Goal: Information Seeking & Learning: Learn about a topic

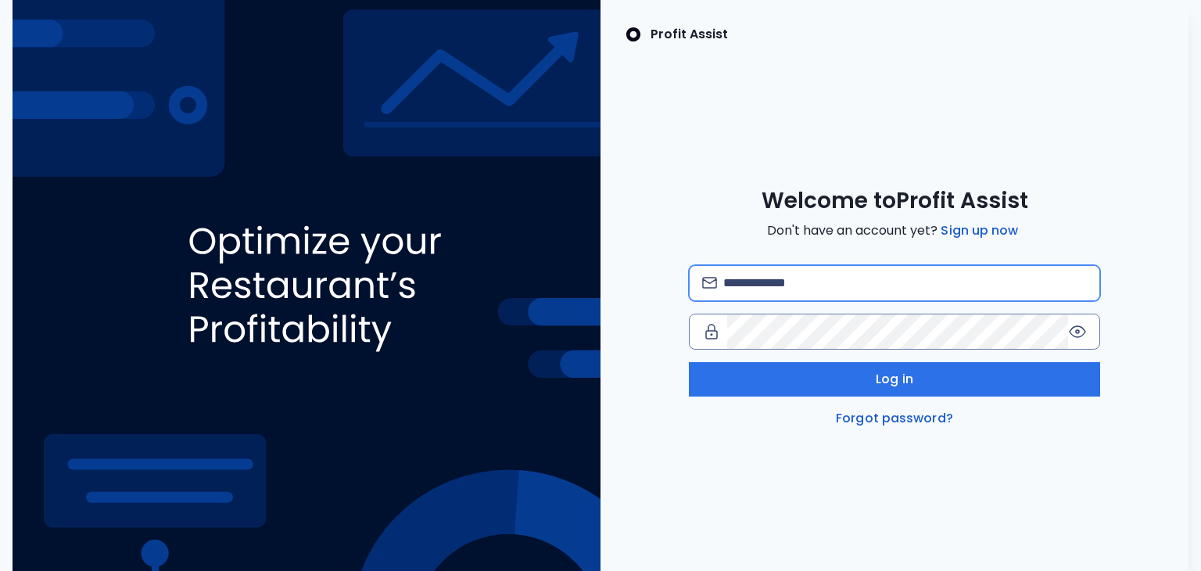
click at [862, 292] on input "email" at bounding box center [905, 283] width 364 height 34
click at [808, 278] on input "email" at bounding box center [905, 283] width 364 height 34
type input "**********"
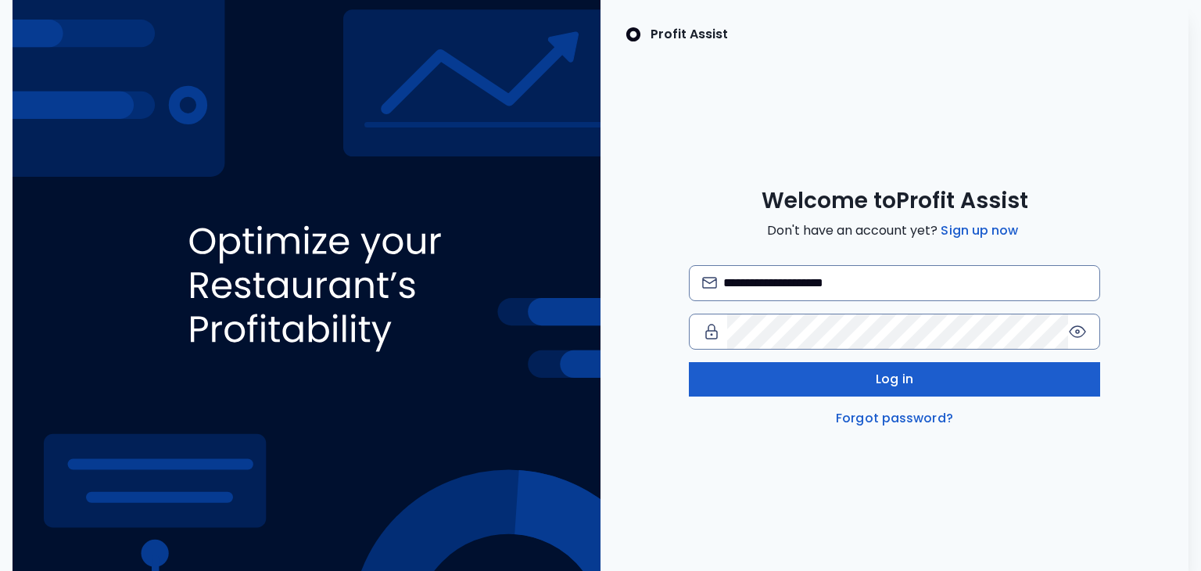
click at [813, 368] on button "Log in" at bounding box center [895, 379] width 412 height 34
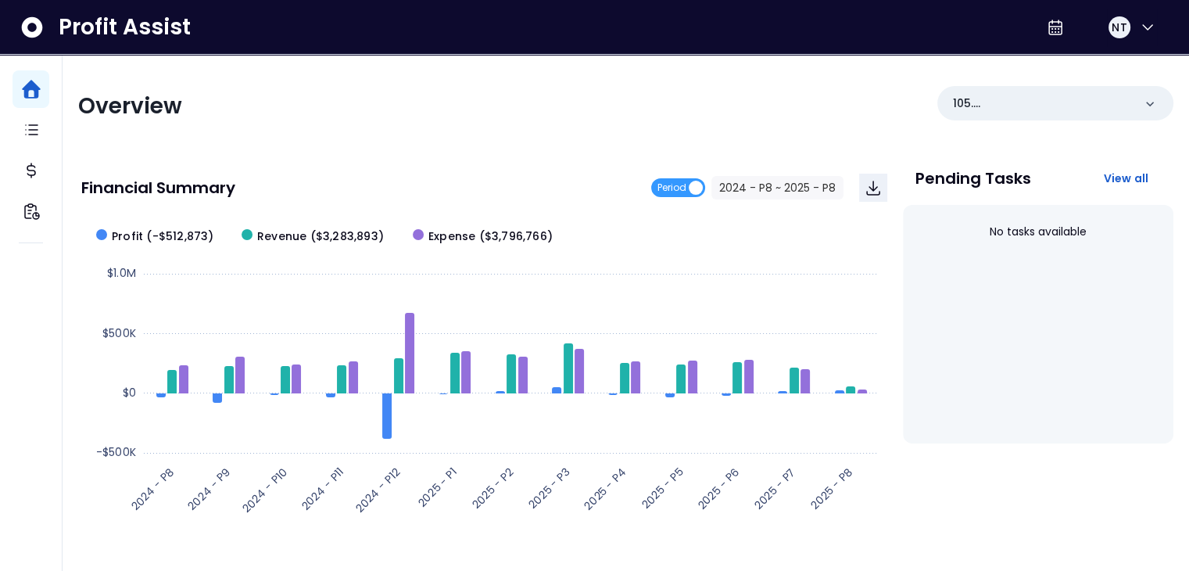
click at [589, 60] on div "Overview 105. UTC(Oysters Rock) Financial Summary Period 2024 - P8 ~ 2025 - P8 …" at bounding box center [626, 518] width 1127 height 926
click at [606, 76] on div "Overview 105. UTC(Oysters Rock) Financial Summary Period 2024 - P8 ~ 2025 - P8 …" at bounding box center [626, 518] width 1127 height 926
click at [1104, 109] on p "105. UTC([GEOGRAPHIC_DATA])" at bounding box center [1043, 103] width 180 height 16
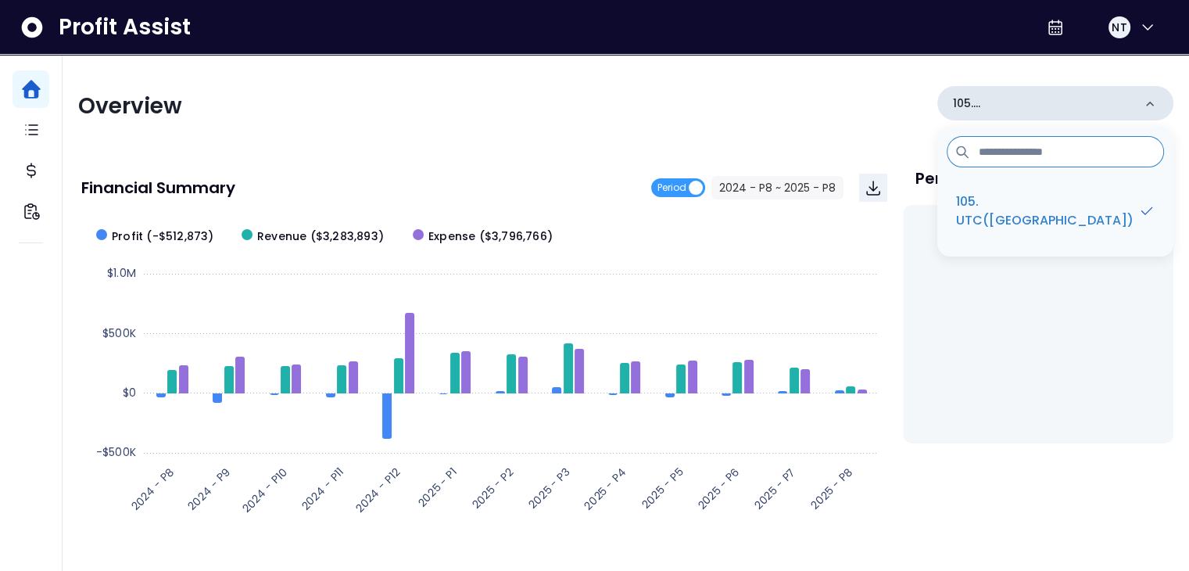
click at [1104, 109] on p "105. UTC([GEOGRAPHIC_DATA])" at bounding box center [1043, 103] width 180 height 16
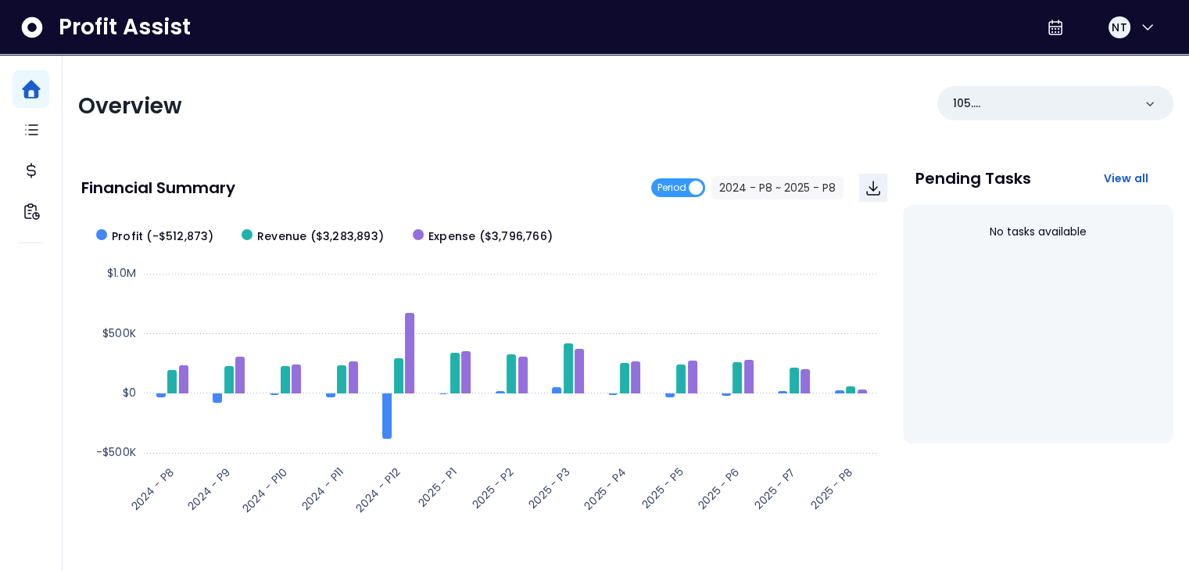
click at [794, 96] on div "Overview 105. UTC([GEOGRAPHIC_DATA])" at bounding box center [625, 106] width 1095 height 41
click at [772, 185] on button "2024 - P8 ~ 2025 - P8" at bounding box center [777, 187] width 132 height 23
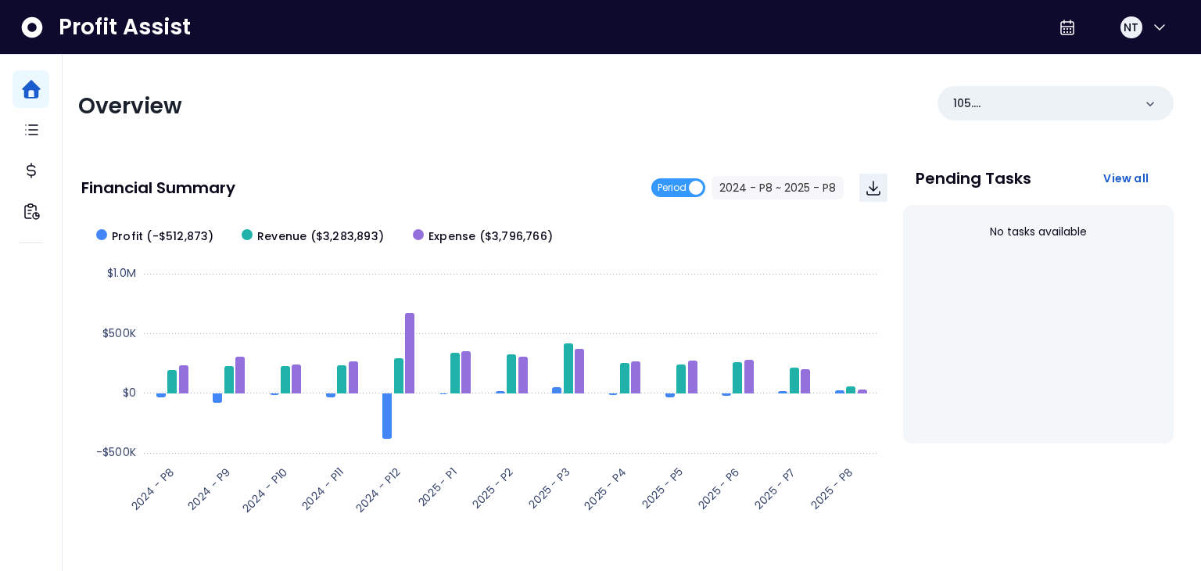
click at [532, 126] on span "2024 - P8" at bounding box center [477, 127] width 140 height 36
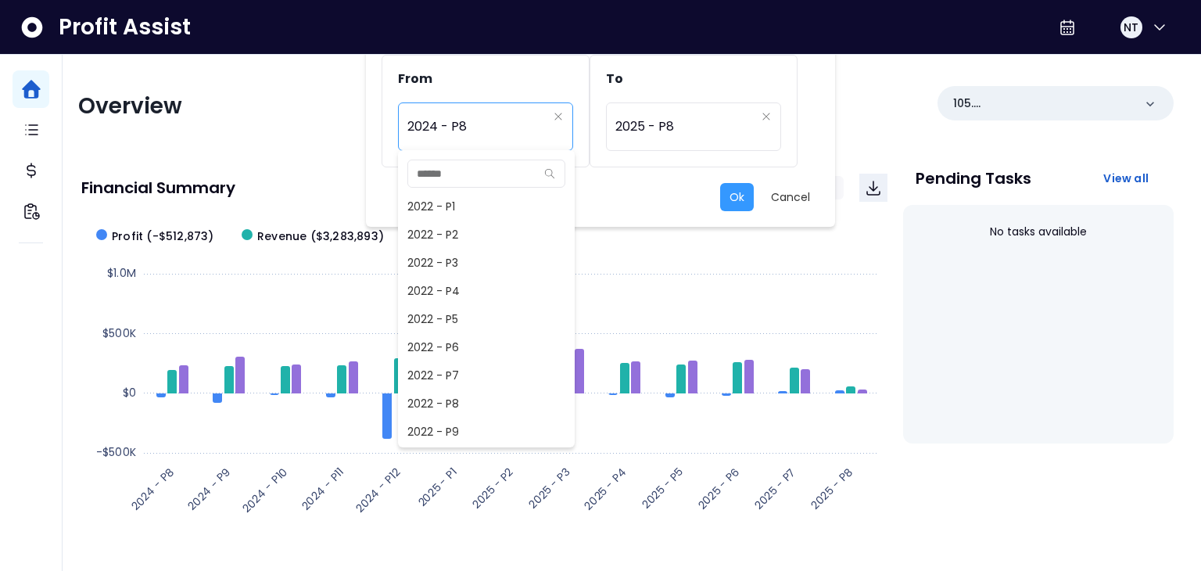
scroll to position [647, 0]
click at [482, 400] on span "2024 - P7" at bounding box center [486, 403] width 177 height 28
type input "*********"
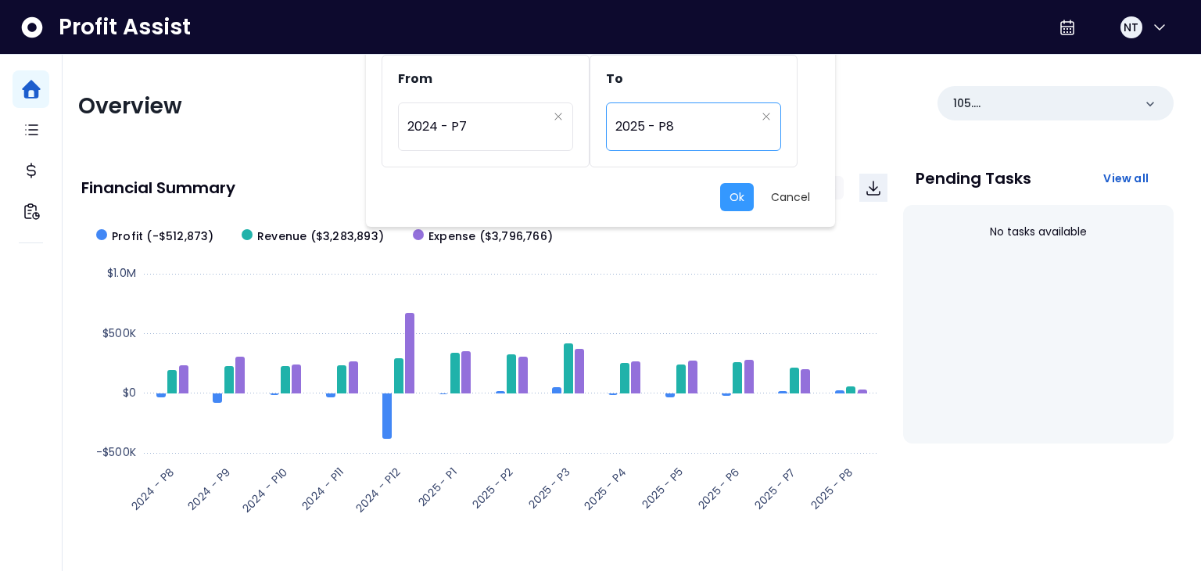
click at [673, 135] on span "2025 - P8" at bounding box center [685, 127] width 140 height 36
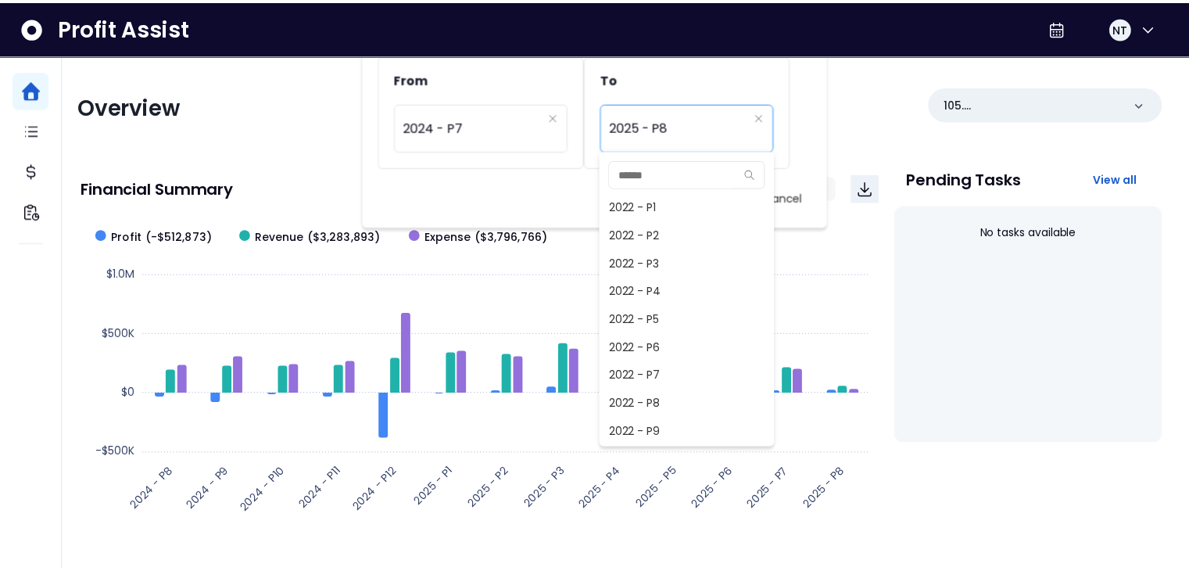
scroll to position [985, 0]
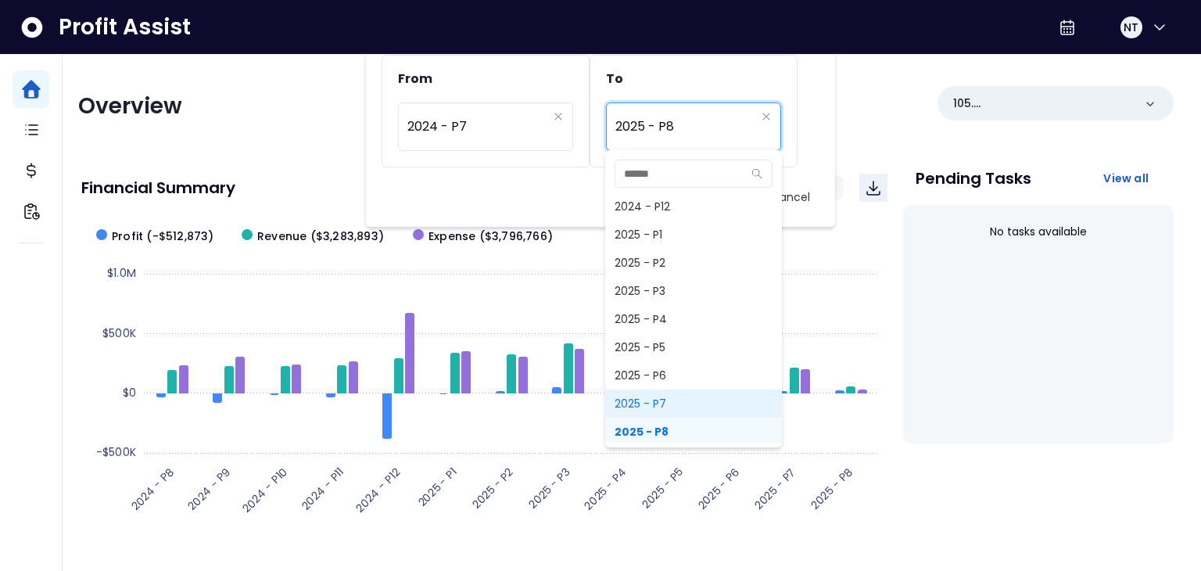
click at [661, 399] on span "2025 - P7" at bounding box center [693, 403] width 177 height 28
type input "*********"
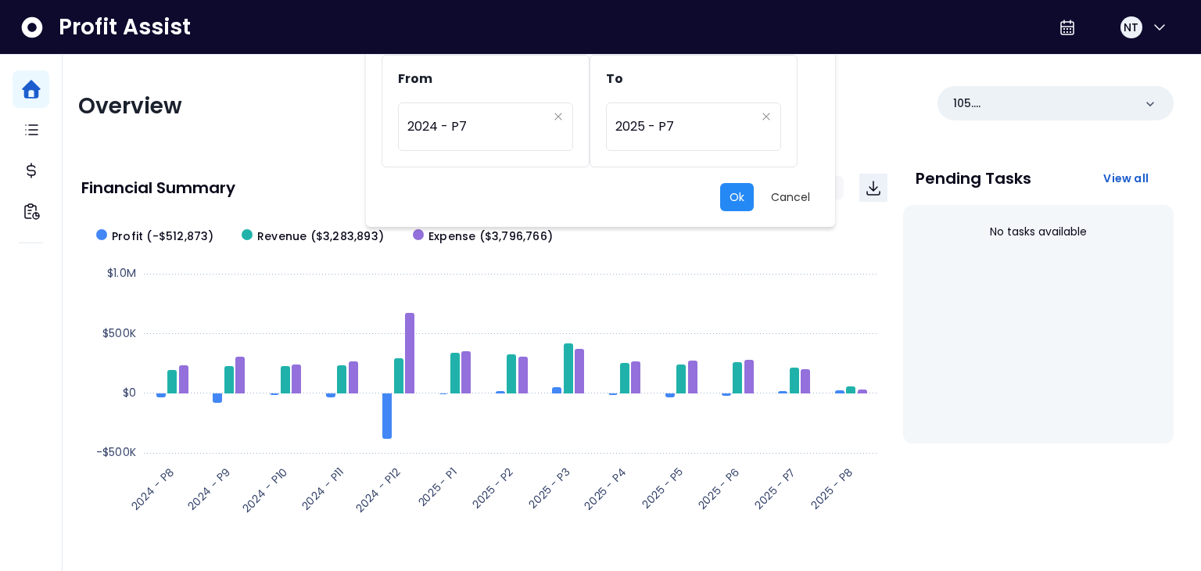
click at [734, 202] on button "Ok" at bounding box center [737, 197] width 34 height 28
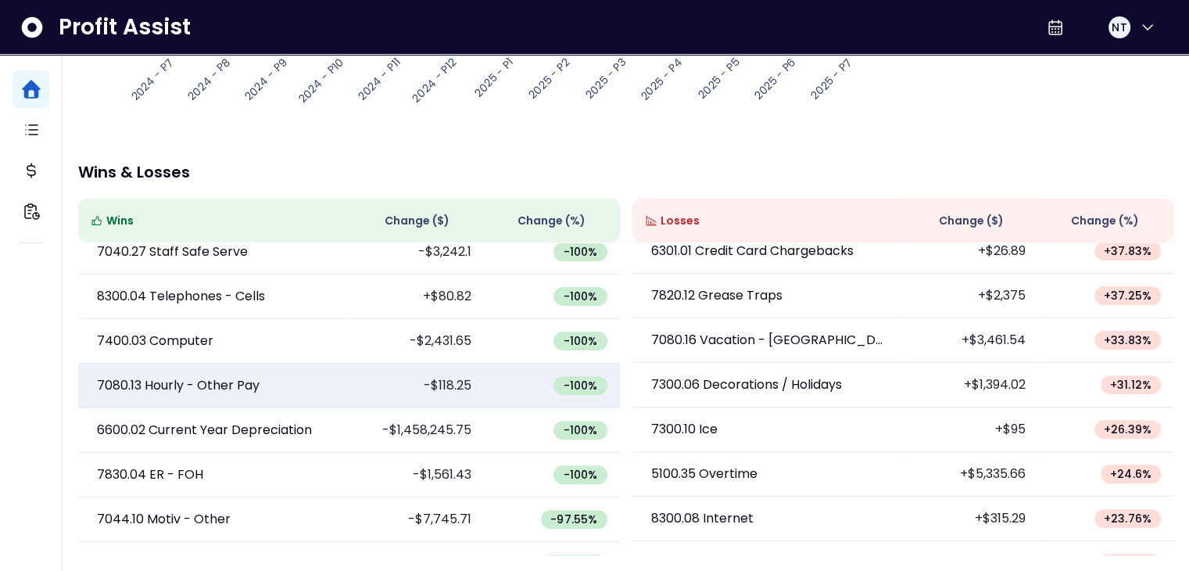
scroll to position [635, 0]
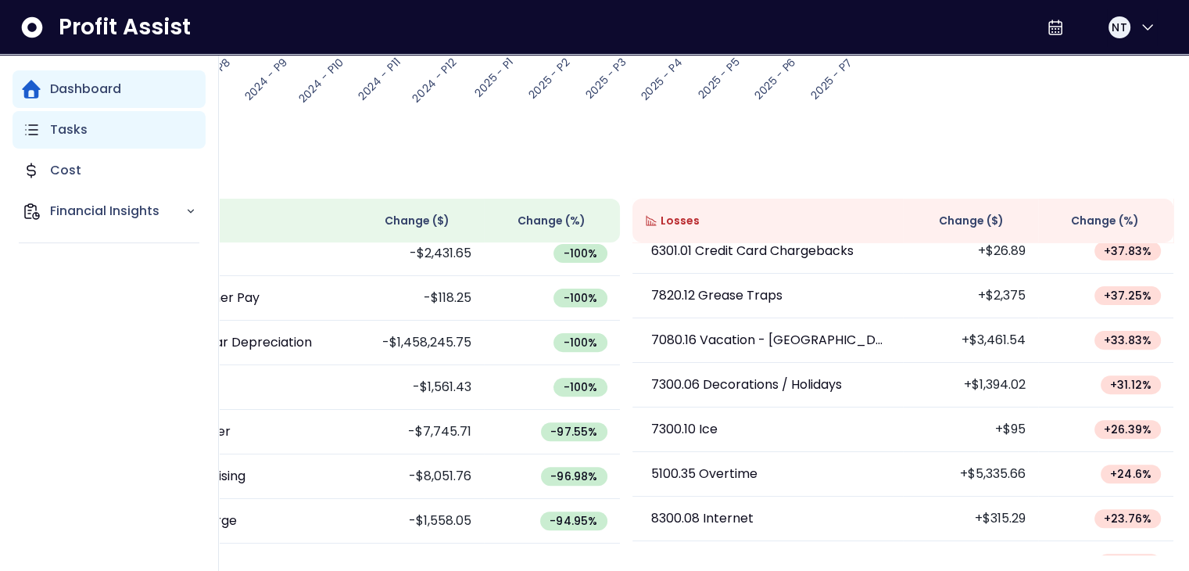
click at [118, 137] on div "Tasks" at bounding box center [109, 130] width 193 height 38
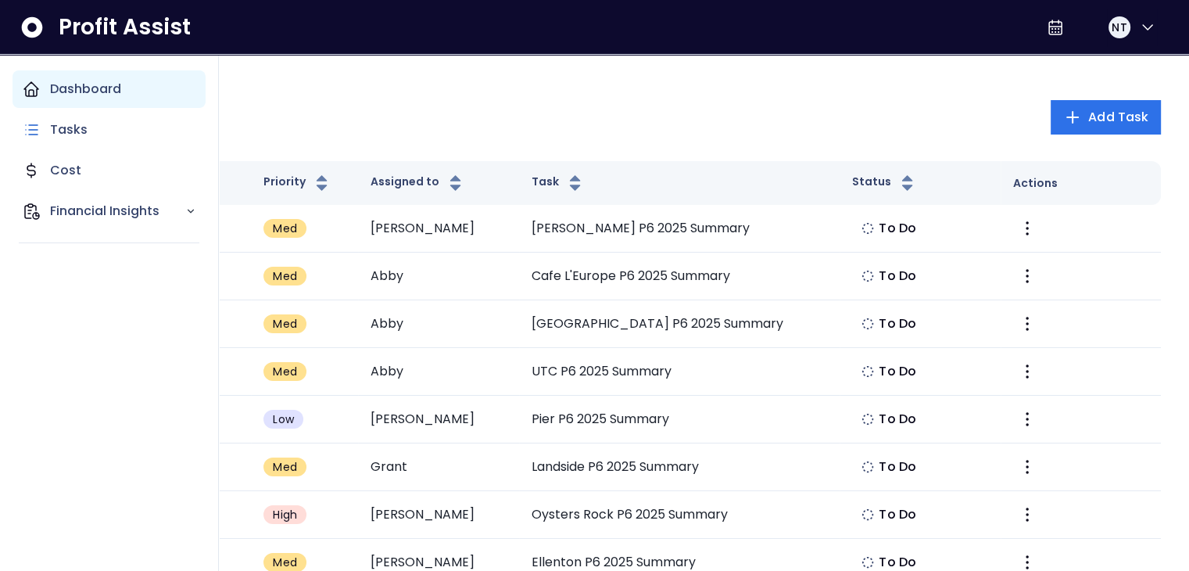
click at [31, 88] on icon "Main navigation" at bounding box center [31, 89] width 19 height 19
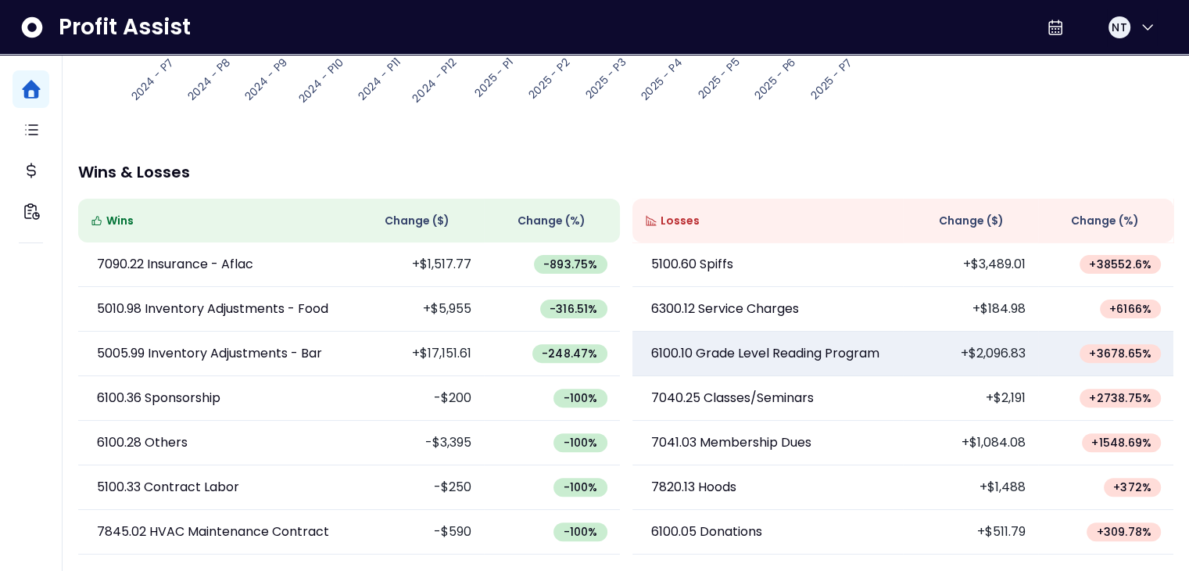
scroll to position [78, 0]
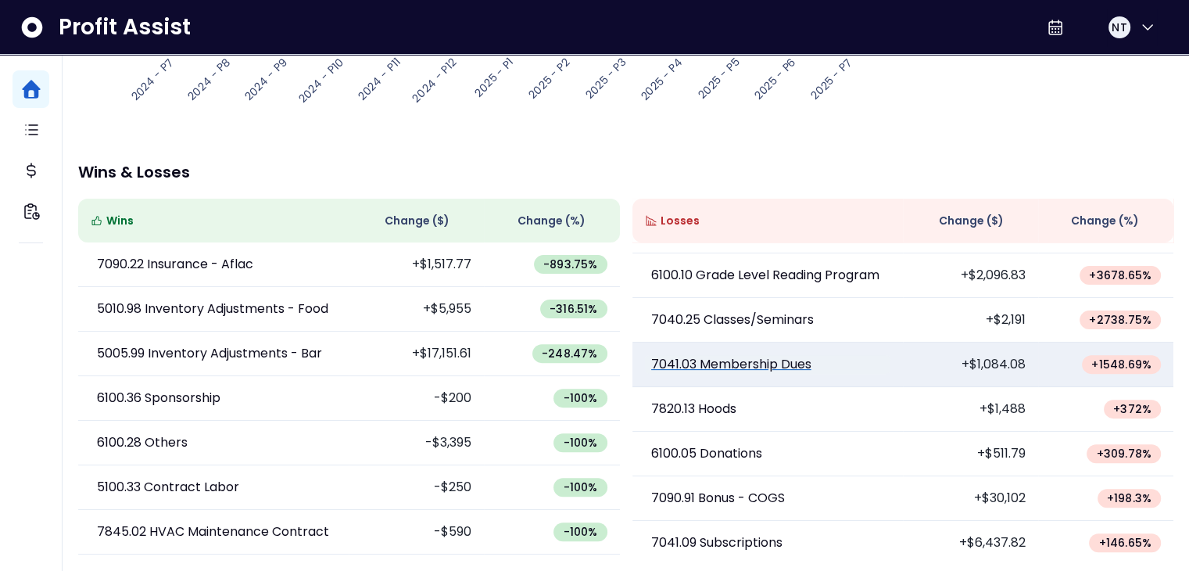
click at [865, 363] on link "7041.03 Membership Dues" at bounding box center [767, 364] width 245 height 19
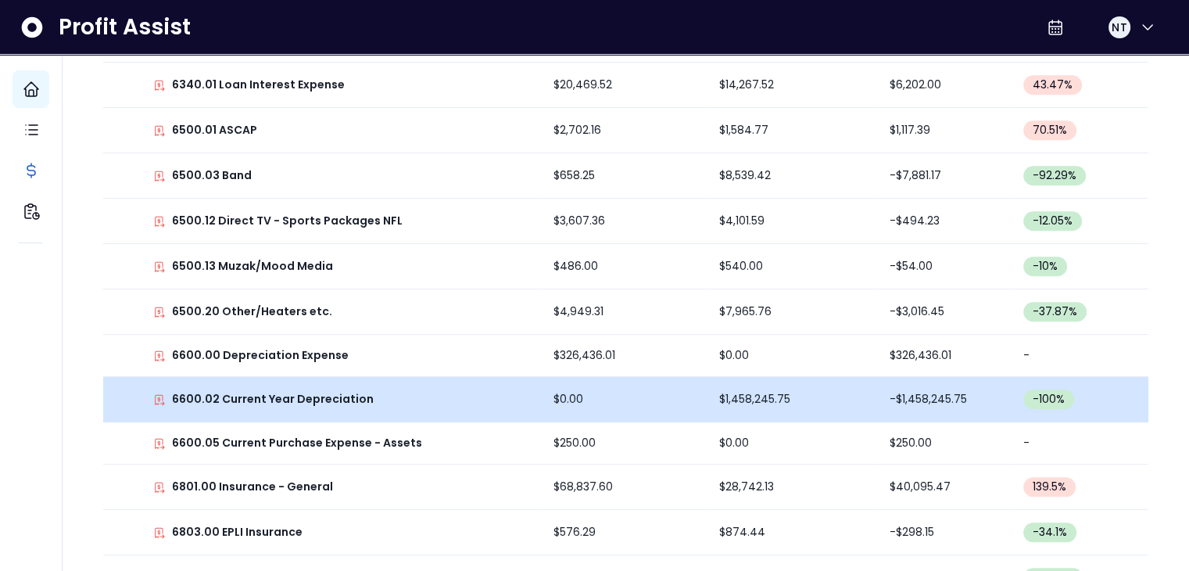
scroll to position [1348, 0]
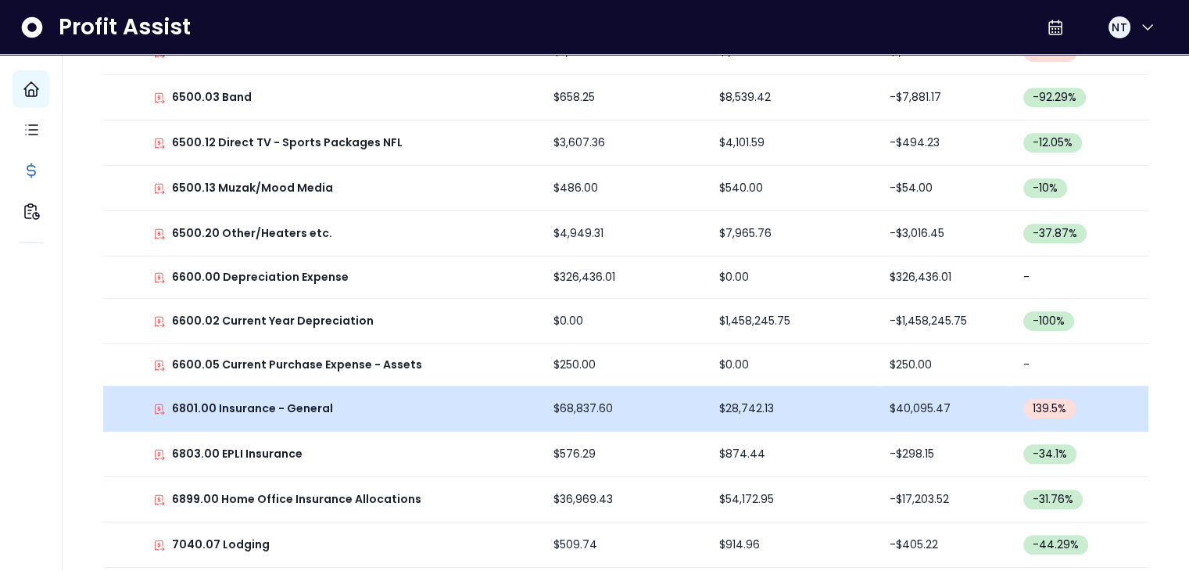
click at [541, 414] on td "$68,837.60" at bounding box center [624, 408] width 166 height 45
click at [385, 416] on td "6801.00 Insurance - General" at bounding box center [322, 408] width 438 height 45
click at [172, 407] on p "6801.00 Insurance - General" at bounding box center [252, 408] width 161 height 16
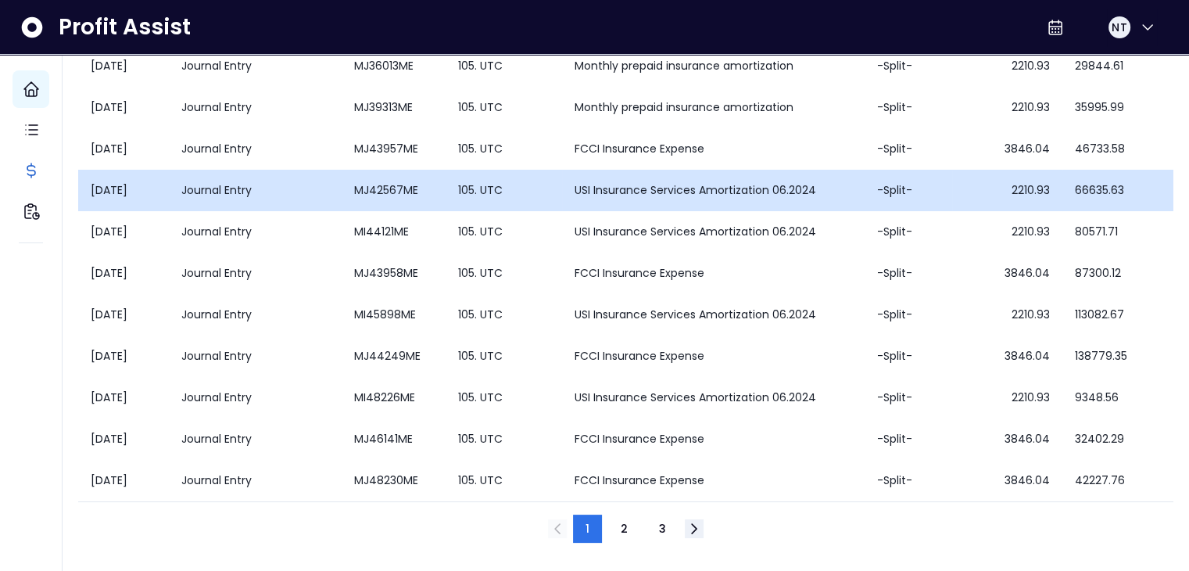
scroll to position [0, 0]
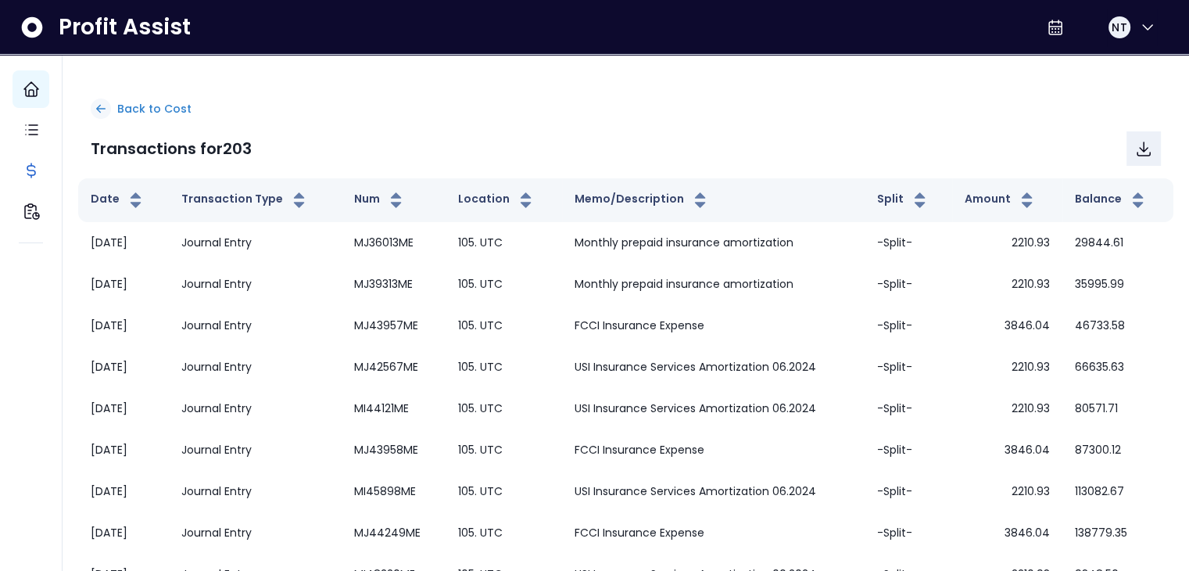
click at [105, 110] on icon at bounding box center [101, 109] width 14 height 14
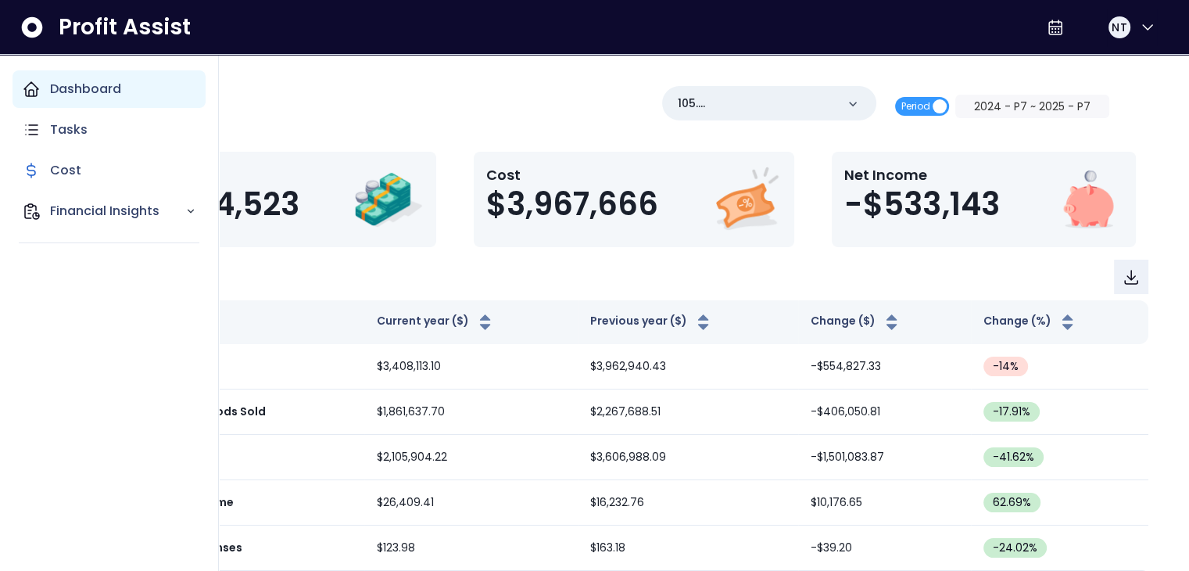
click at [44, 93] on div "Dashboard" at bounding box center [109, 89] width 193 height 38
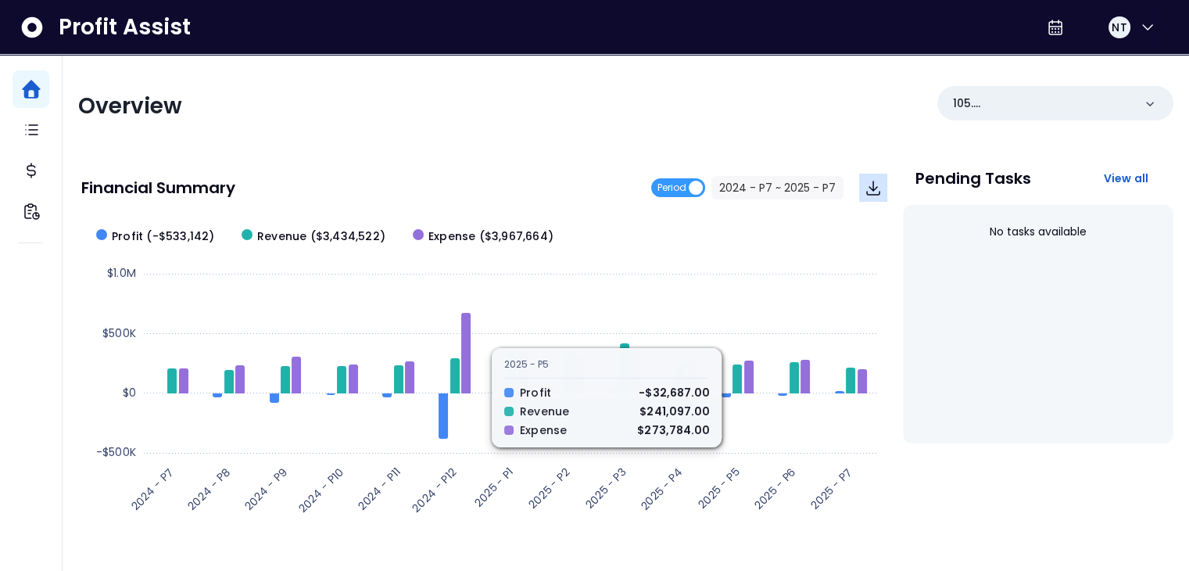
click at [880, 195] on icon "Download" at bounding box center [873, 187] width 19 height 19
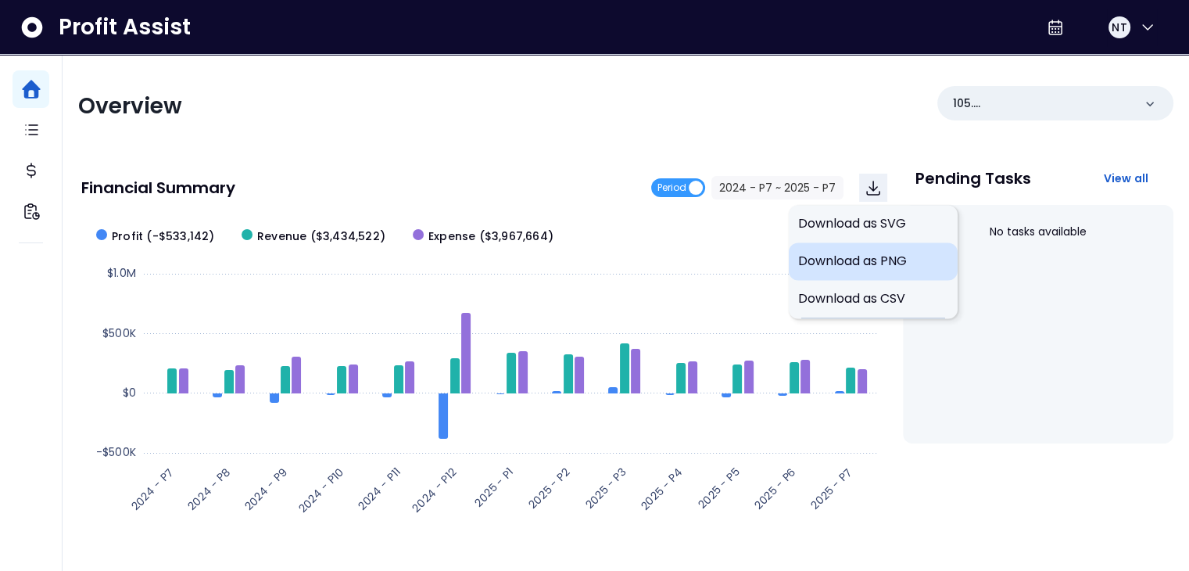
click at [887, 260] on span "Download as PNG" at bounding box center [873, 261] width 150 height 19
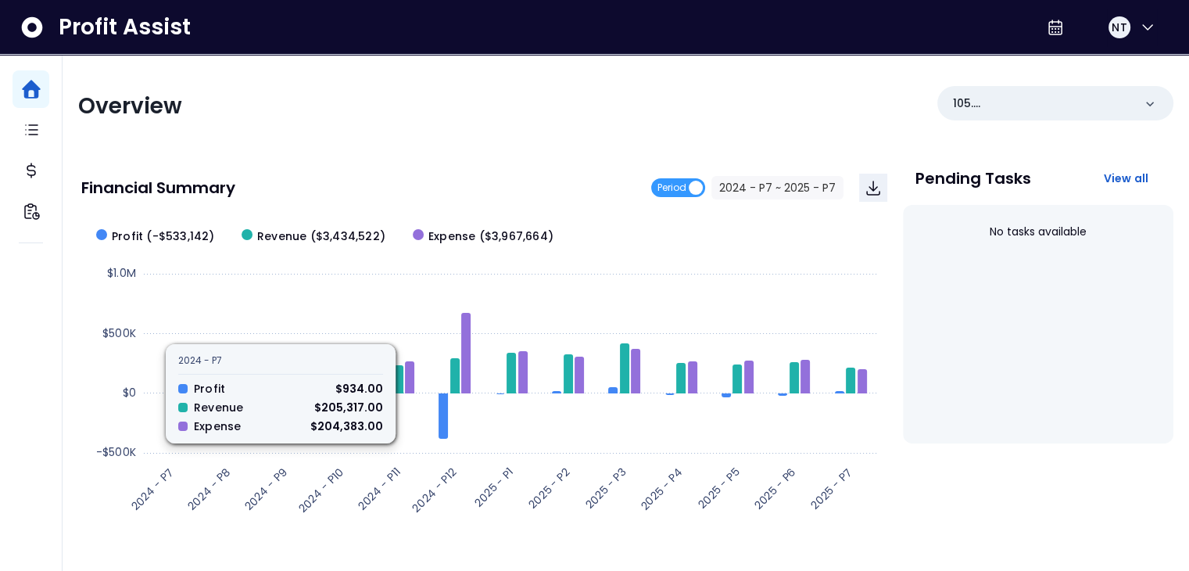
click at [350, 162] on div "Financial Summary Period 2024 - P7 ~ 2025 - P7" at bounding box center [484, 187] width 806 height 53
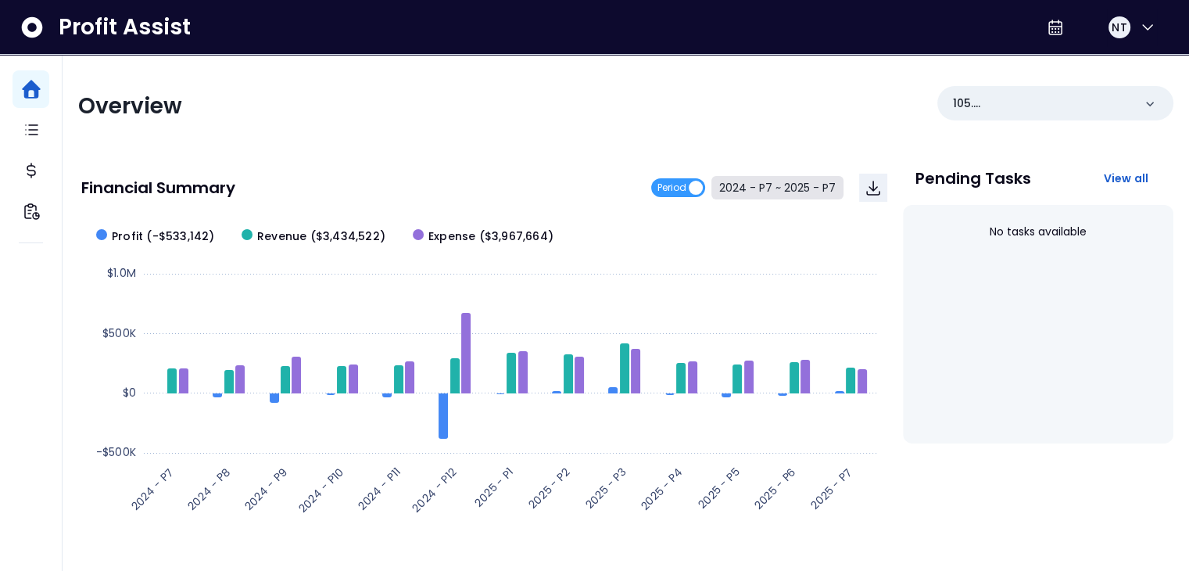
click at [768, 189] on button "2024 - P7 ~ 2025 - P7" at bounding box center [777, 187] width 132 height 23
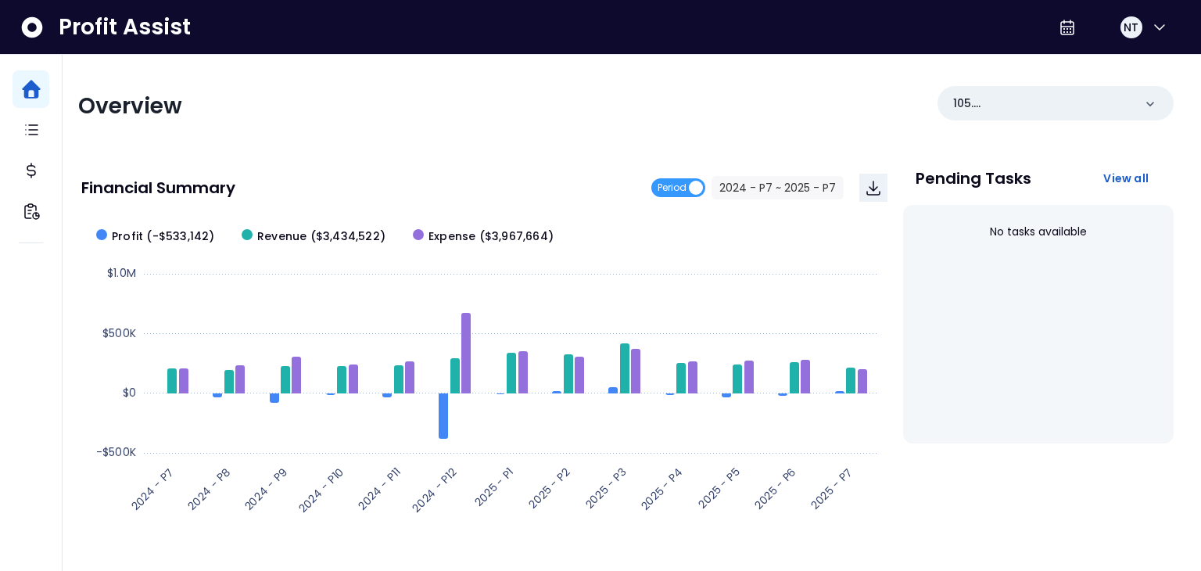
click at [799, 201] on button "Cancel" at bounding box center [790, 197] width 58 height 28
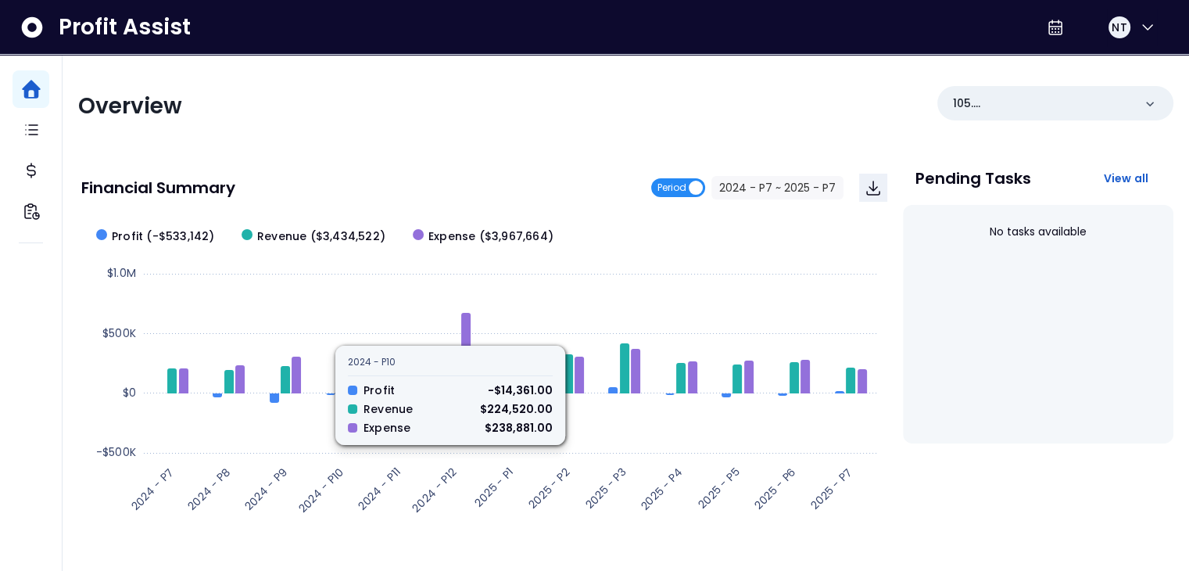
click at [697, 181] on span "Period" at bounding box center [678, 187] width 54 height 19
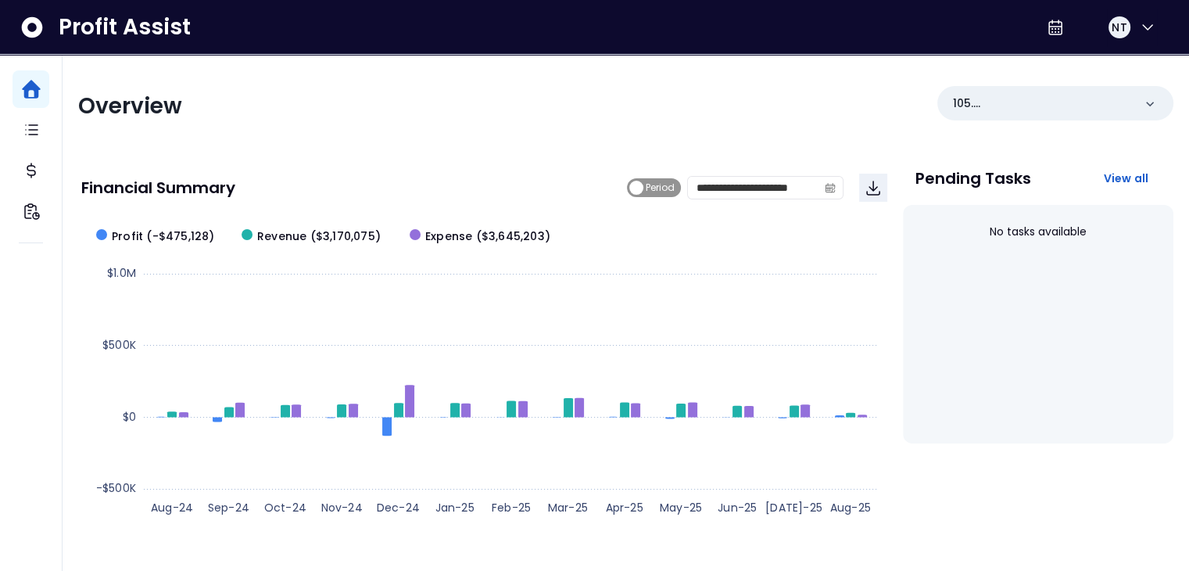
click at [647, 188] on span "Period" at bounding box center [660, 187] width 29 height 19
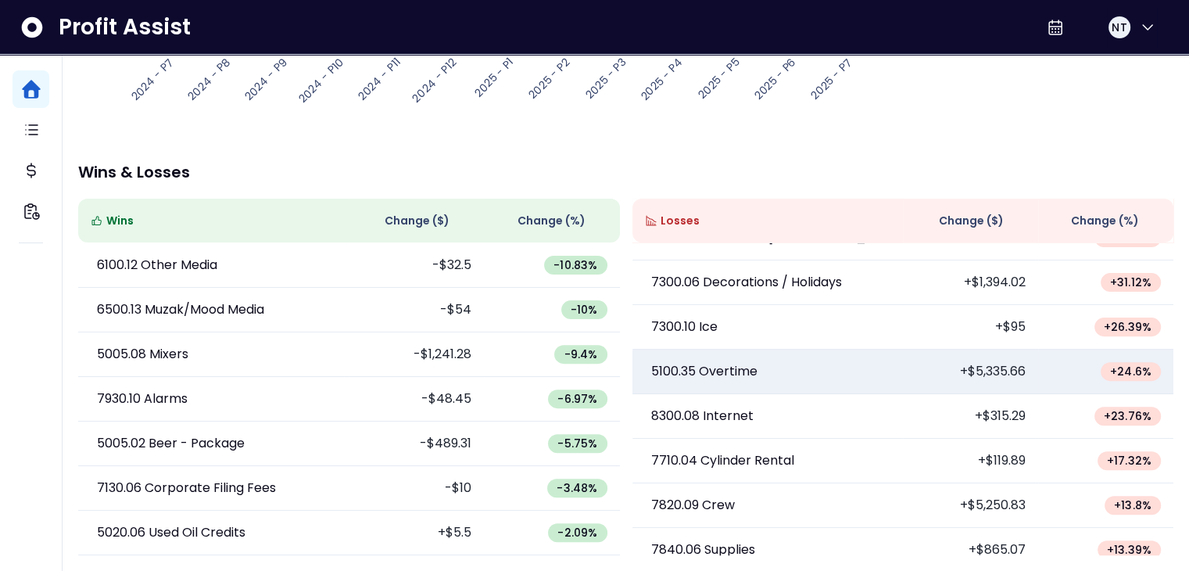
scroll to position [1908, 0]
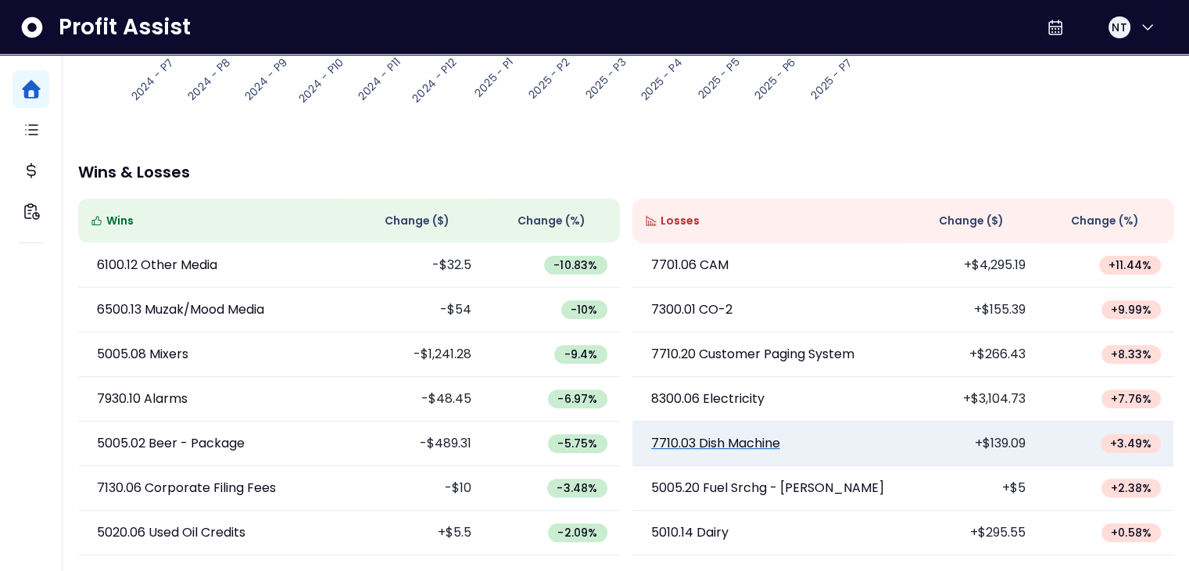
click at [759, 445] on p "7710.03 Dish Machine" at bounding box center [715, 443] width 129 height 19
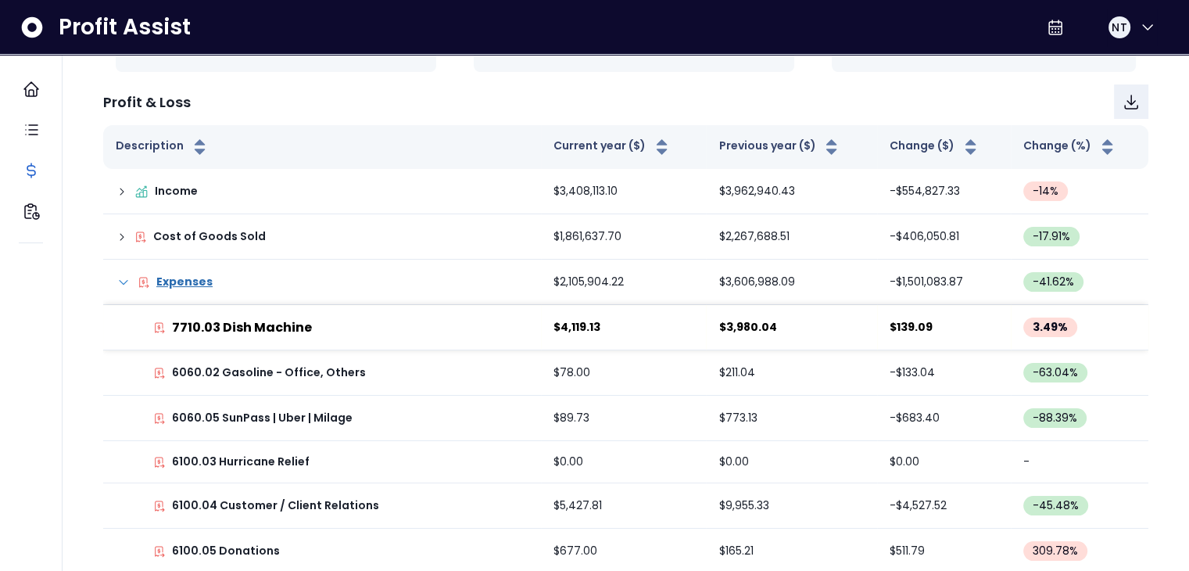
scroll to position [253, 0]
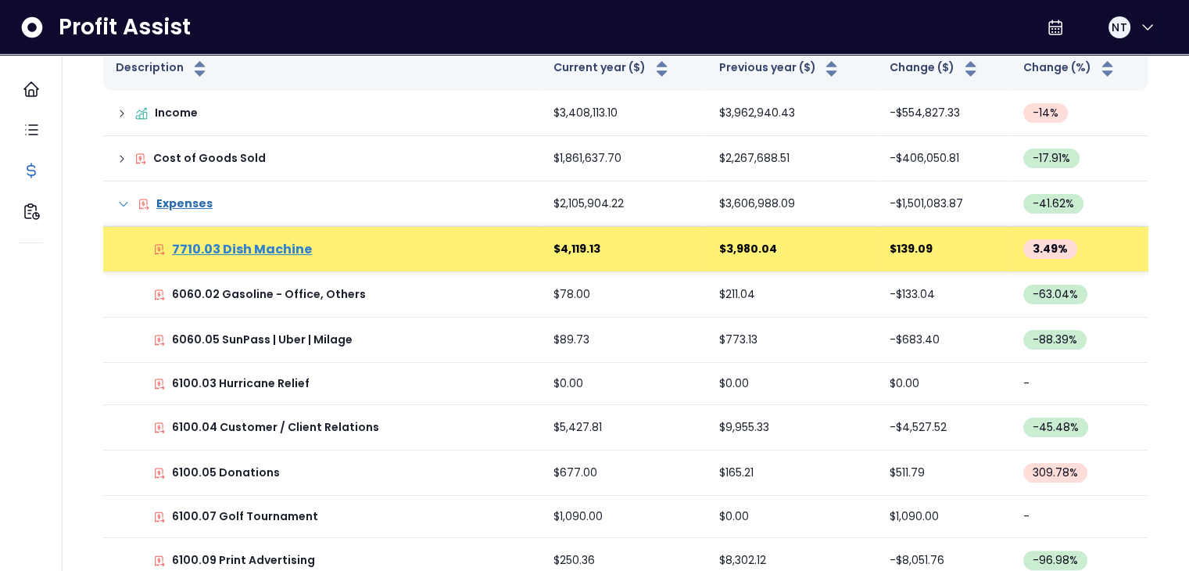
click at [238, 249] on p "7710.03 Dish Machine" at bounding box center [242, 249] width 140 height 19
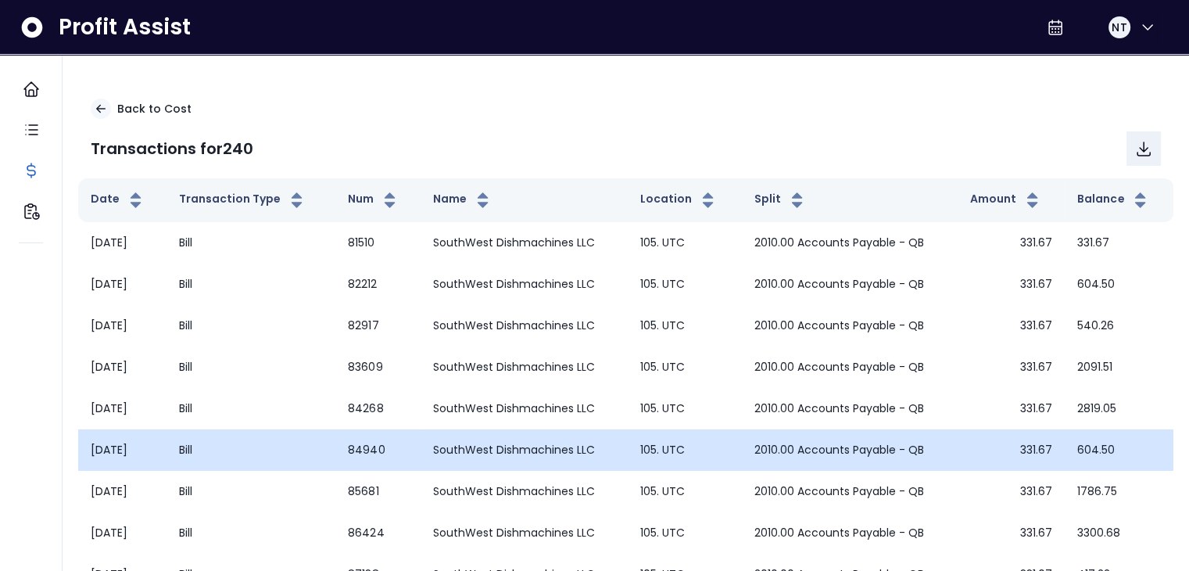
scroll to position [177, 0]
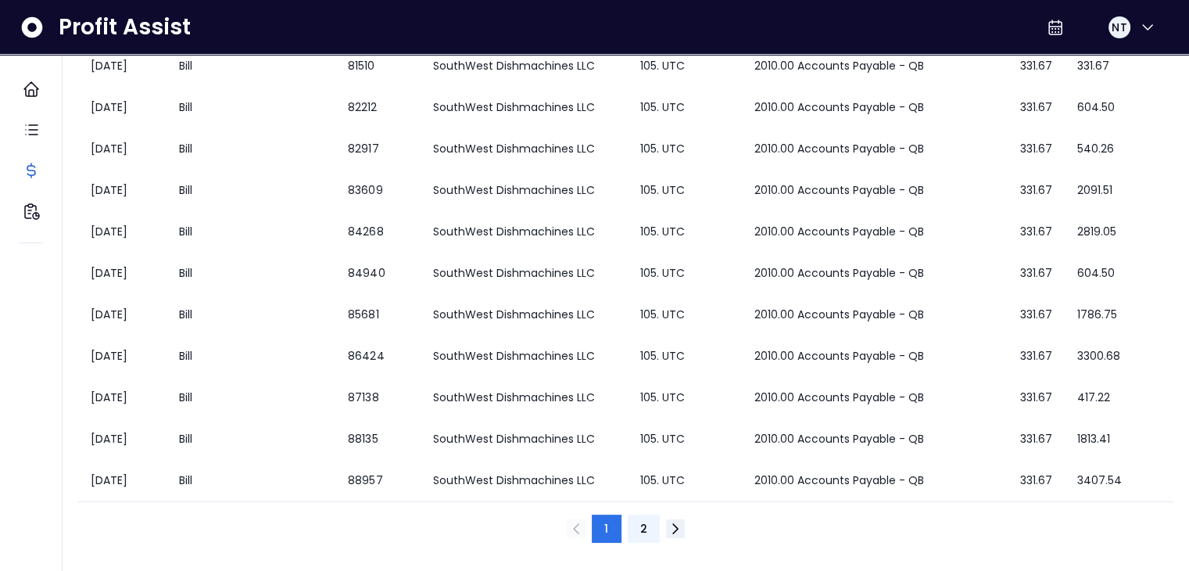
click at [650, 524] on button "2" at bounding box center [644, 528] width 32 height 28
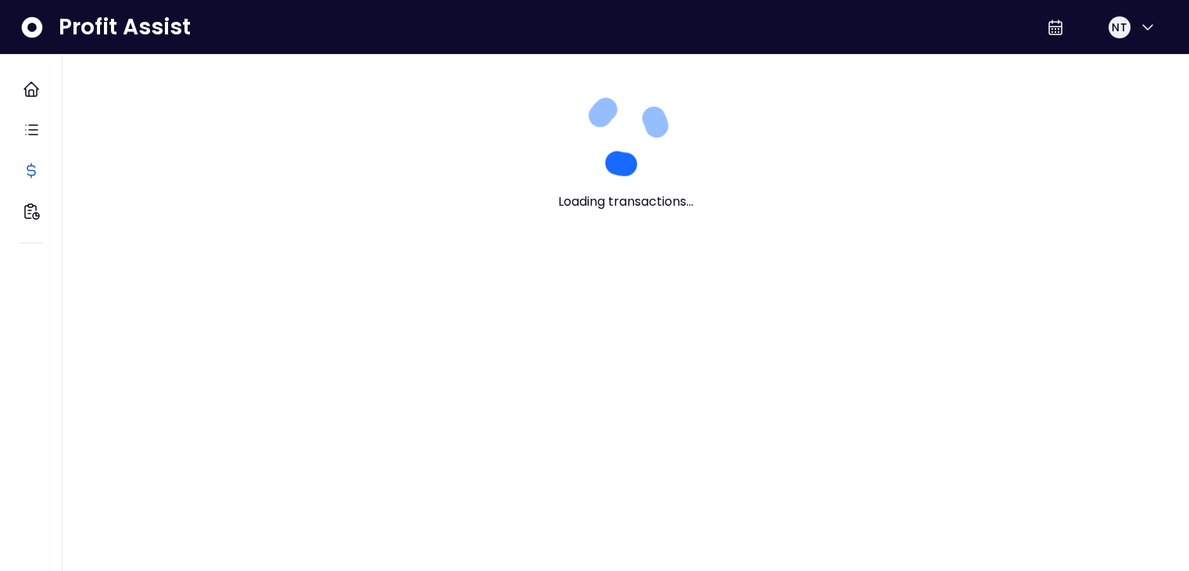
scroll to position [0, 0]
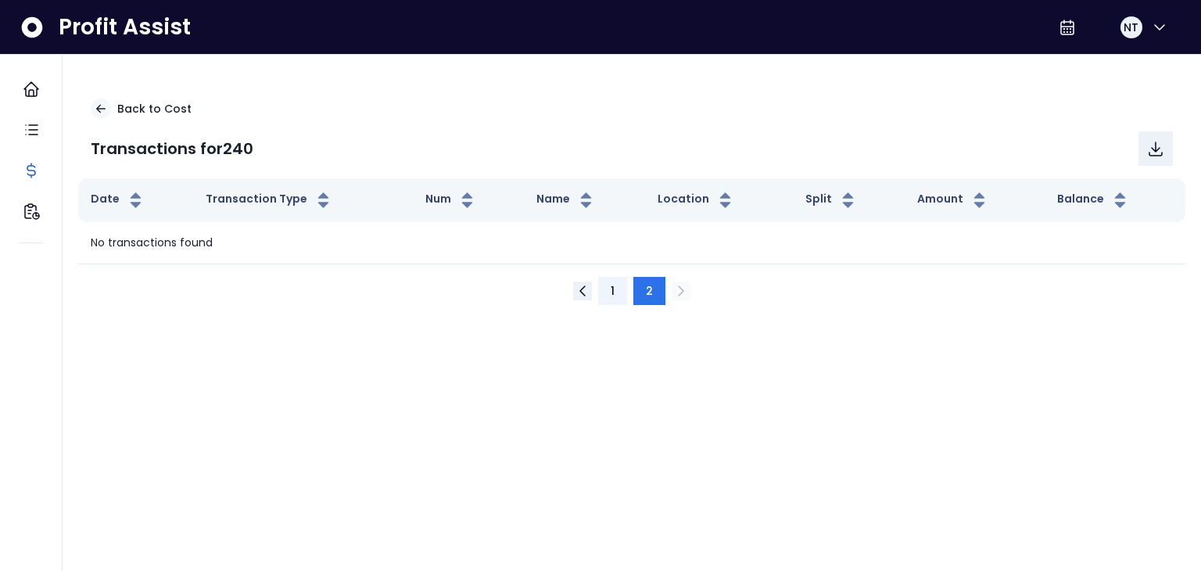
click at [613, 288] on span "1" at bounding box center [613, 291] width 4 height 16
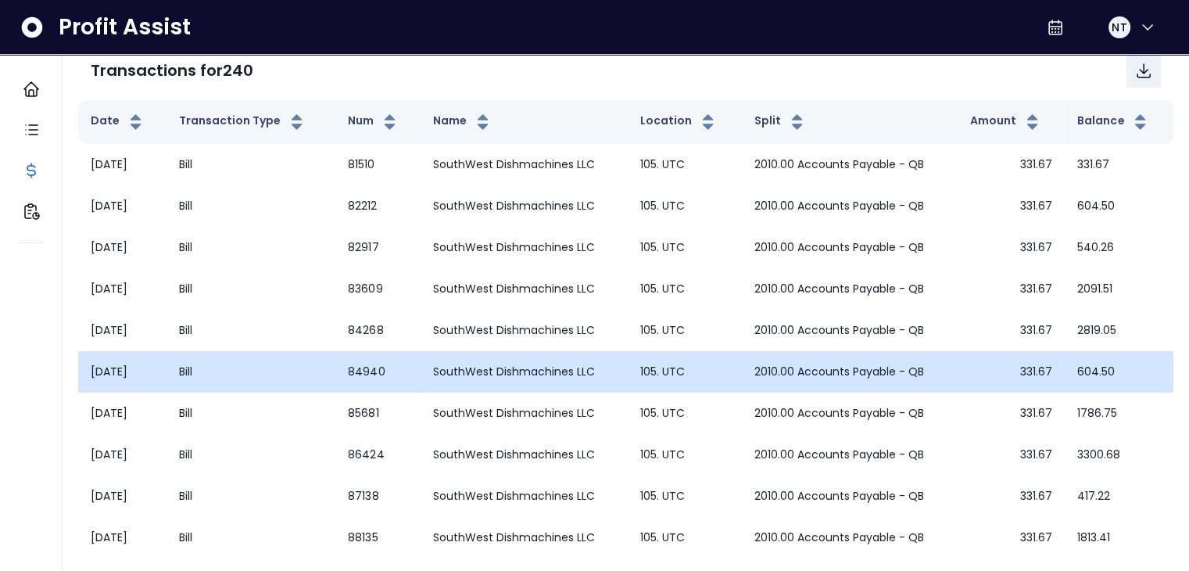
scroll to position [156, 0]
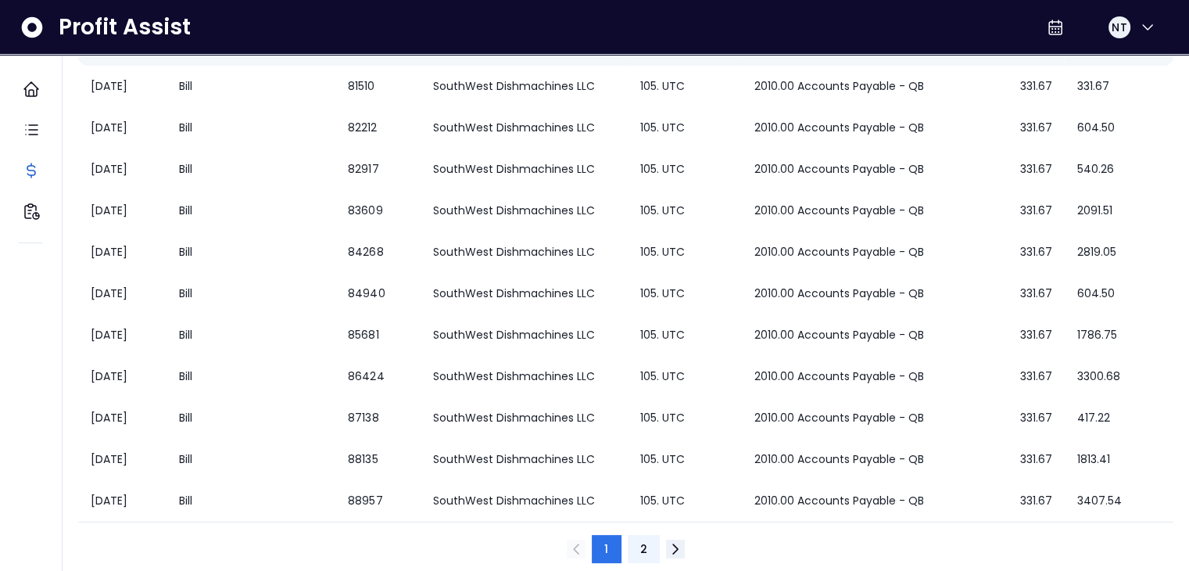
click at [650, 552] on button "2" at bounding box center [644, 549] width 32 height 28
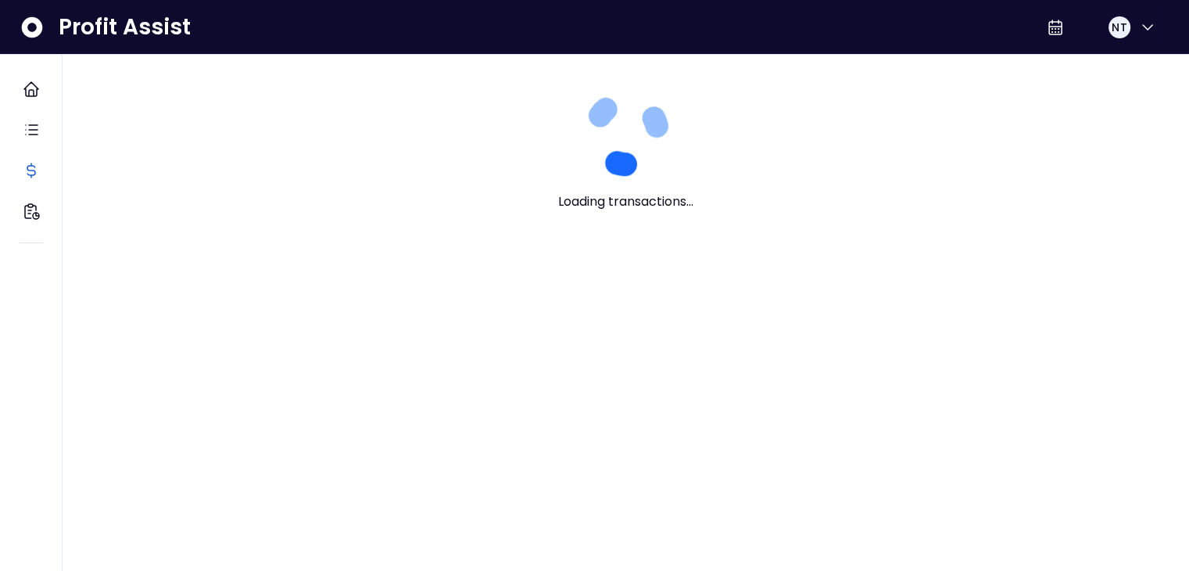
scroll to position [0, 0]
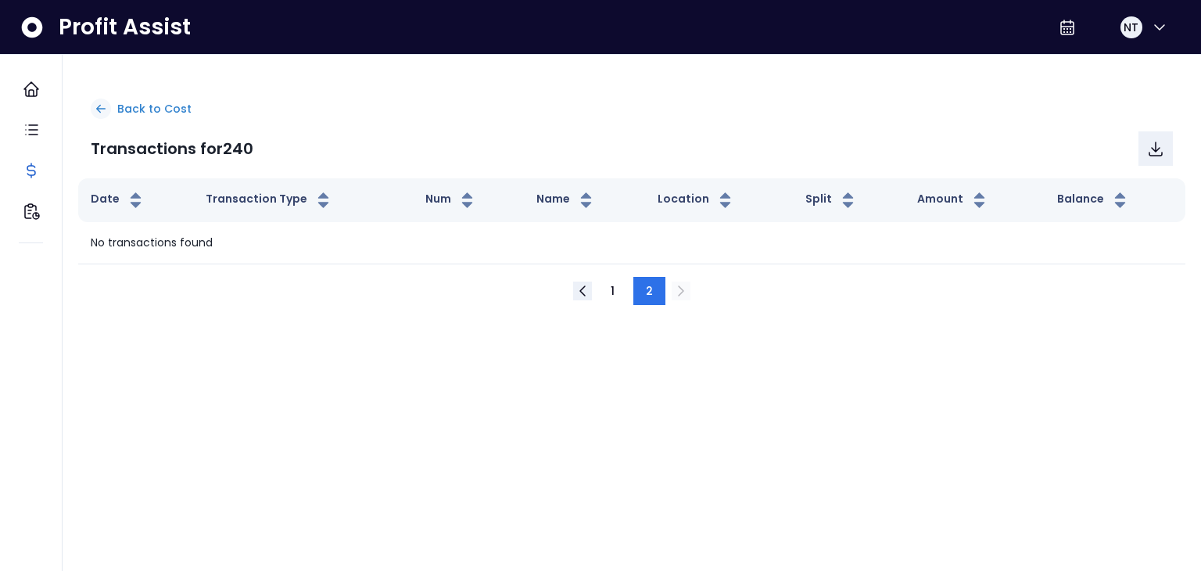
click at [109, 105] on div at bounding box center [101, 109] width 20 height 20
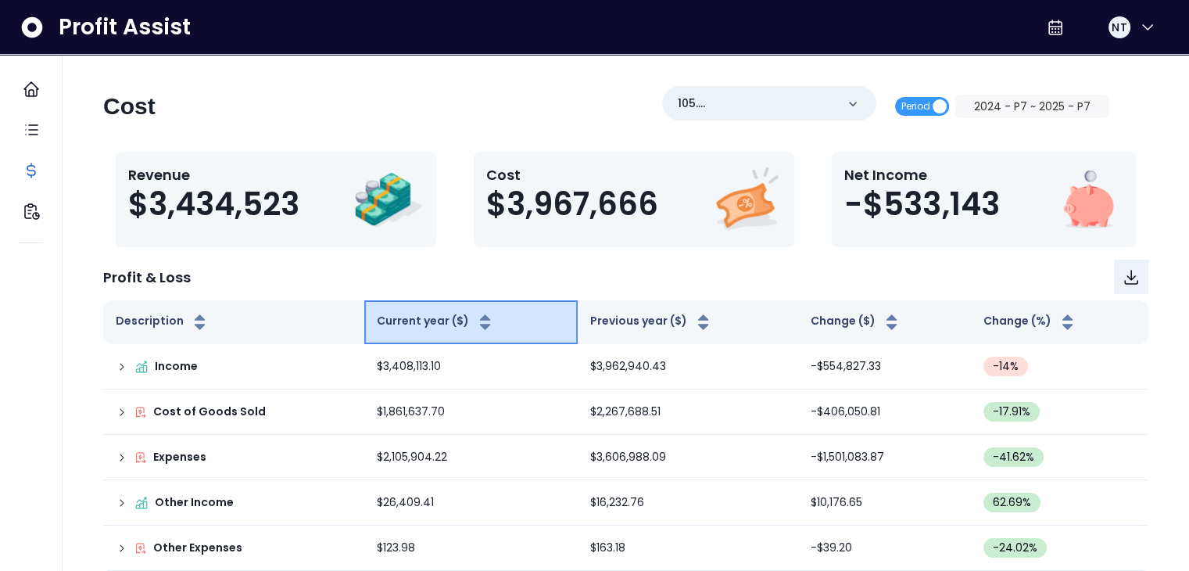
click at [475, 323] on icon "button" at bounding box center [485, 322] width 20 height 19
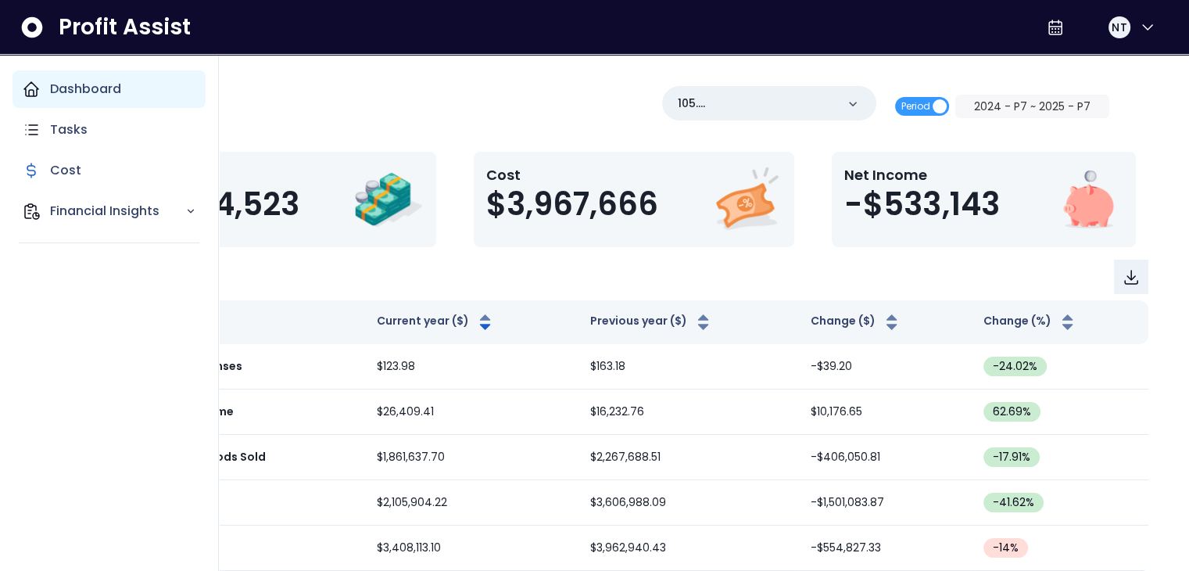
click at [44, 85] on div "Dashboard" at bounding box center [109, 89] width 193 height 38
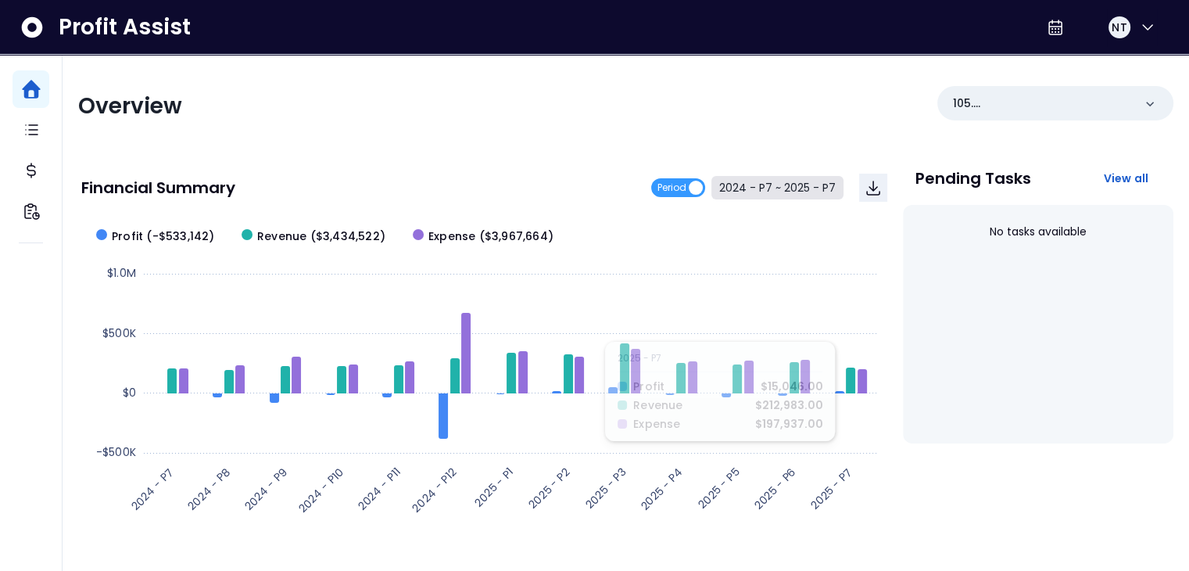
click at [760, 186] on button "2024 - P7 ~ 2025 - P7" at bounding box center [777, 187] width 132 height 23
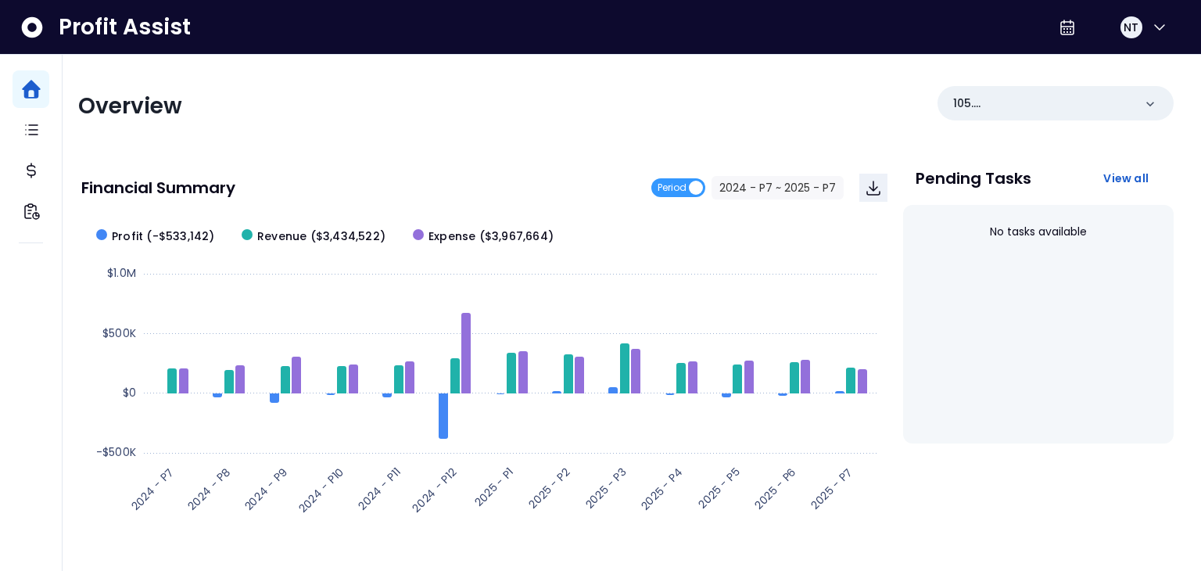
click at [557, 117] on icon "close" at bounding box center [558, 116] width 9 height 9
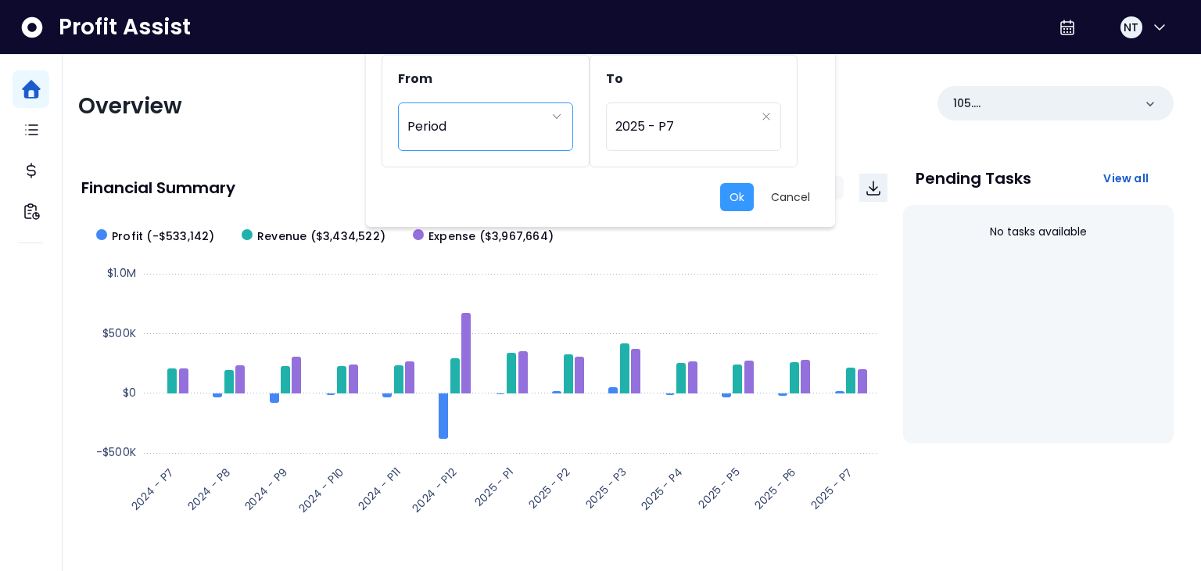
click at [513, 135] on div "Period" at bounding box center [477, 127] width 140 height 36
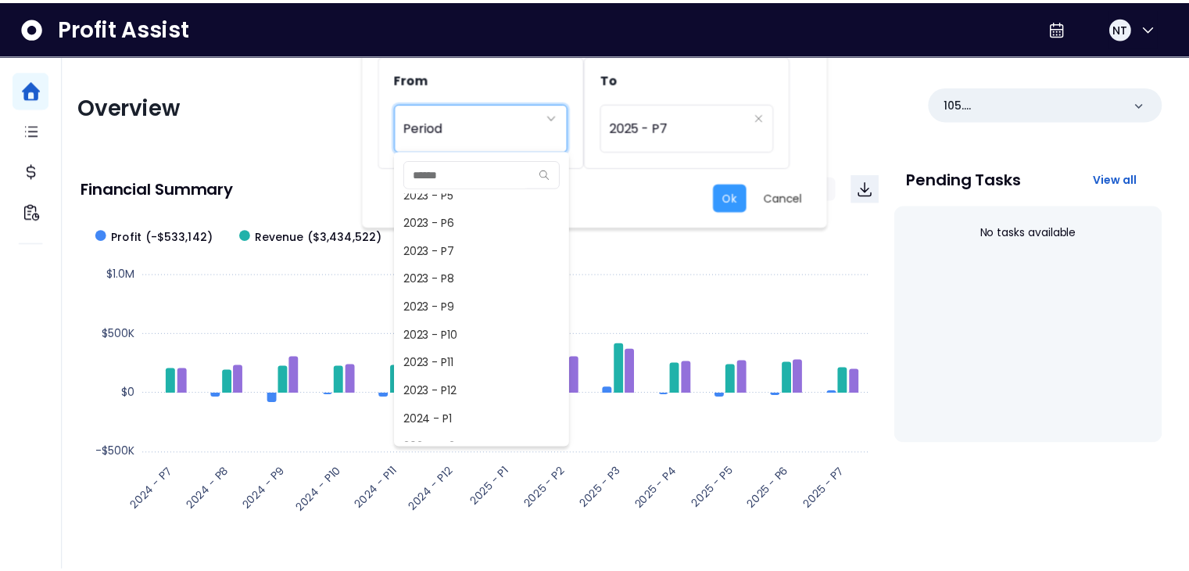
scroll to position [228, 0]
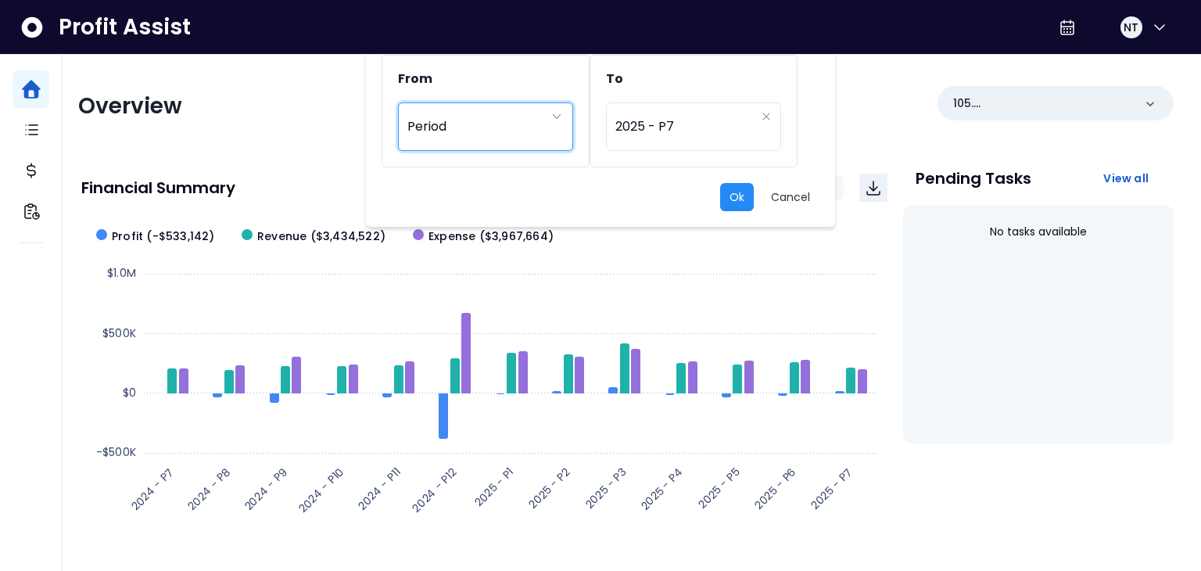
click at [739, 195] on button "Ok" at bounding box center [737, 197] width 34 height 28
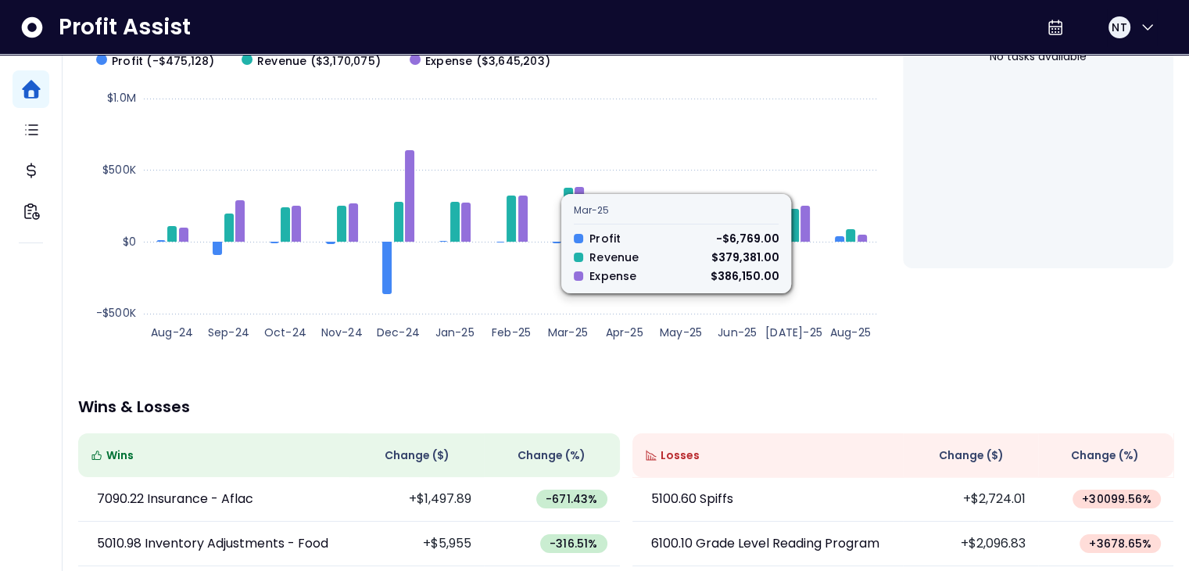
scroll to position [0, 0]
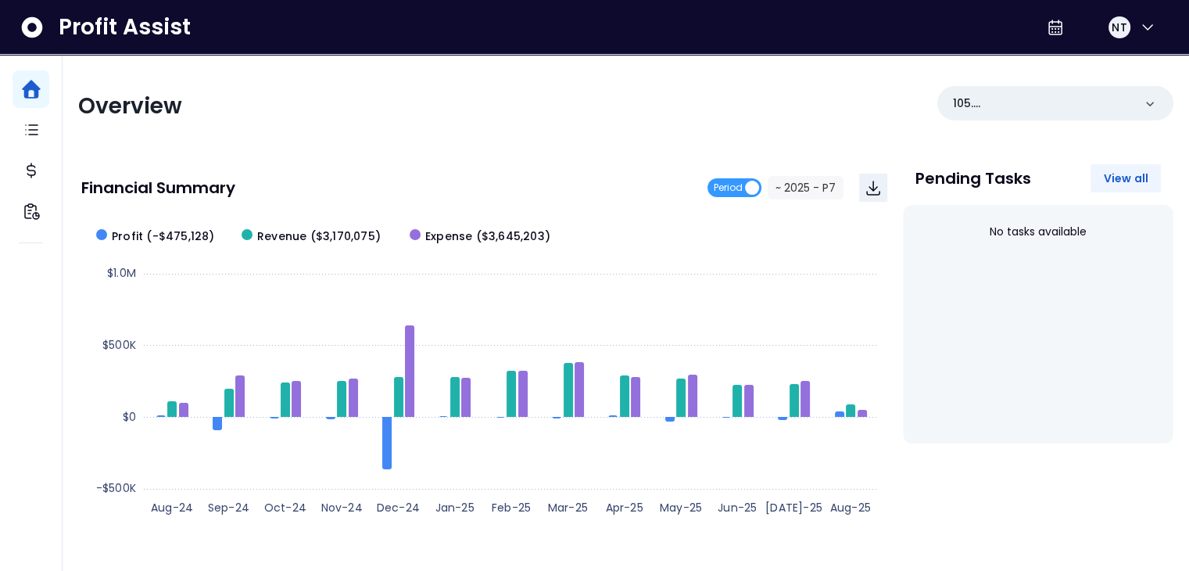
click at [1120, 180] on span "View all" at bounding box center [1125, 178] width 45 height 16
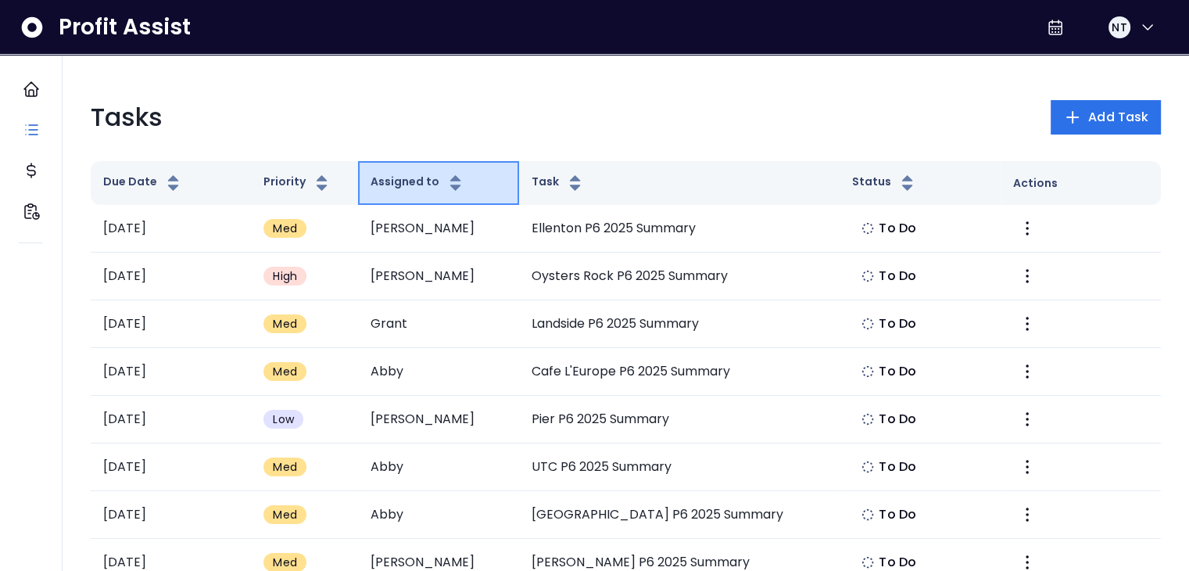
click at [416, 185] on button "Assigned to" at bounding box center [418, 183] width 95 height 19
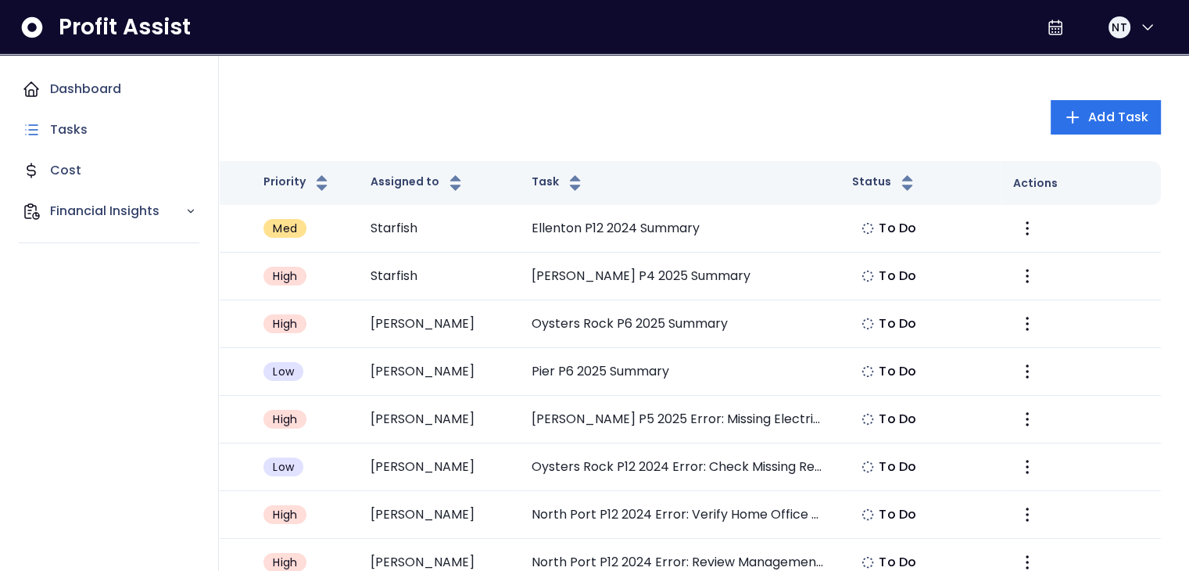
click at [39, 85] on icon "Main navigation" at bounding box center [31, 89] width 19 height 19
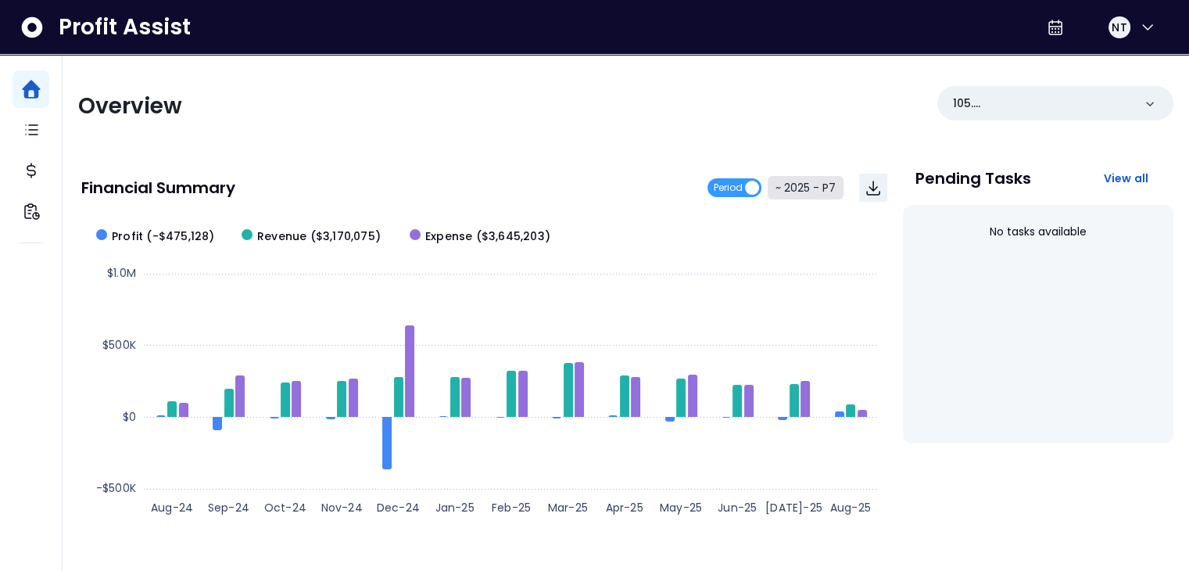
click at [804, 185] on button "~ 2025 - P7" at bounding box center [806, 187] width 76 height 23
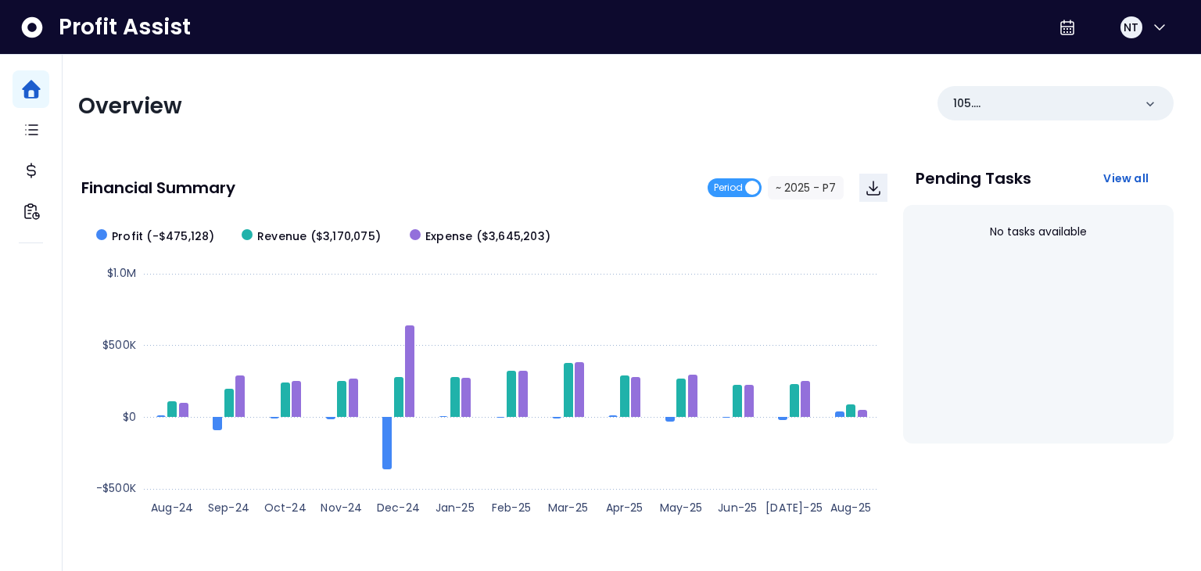
click at [511, 121] on div "Period" at bounding box center [477, 127] width 140 height 36
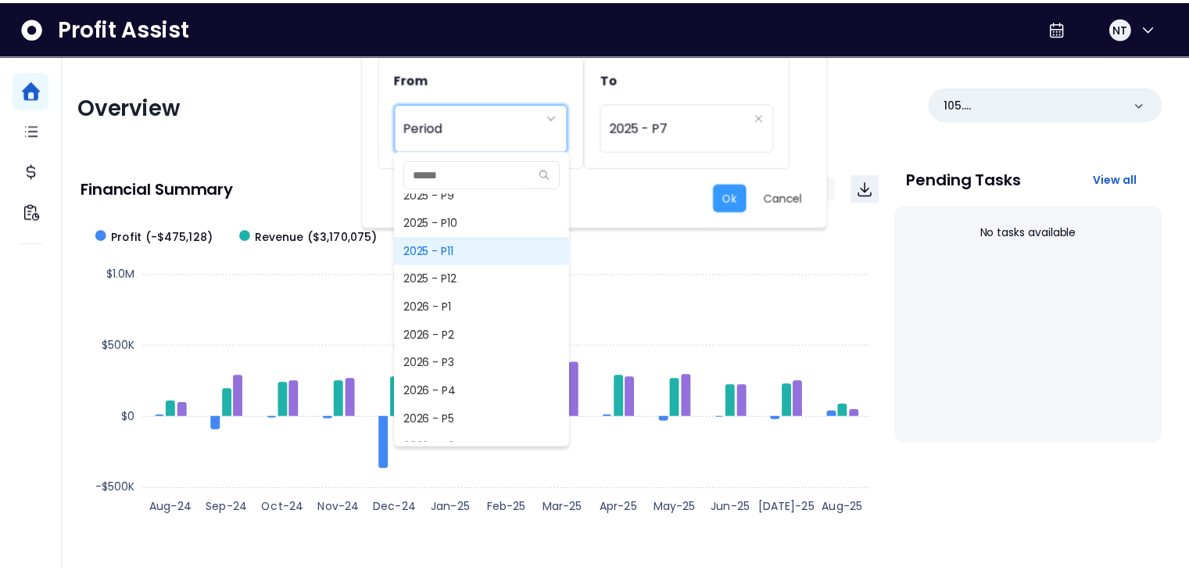
scroll to position [1173, 0]
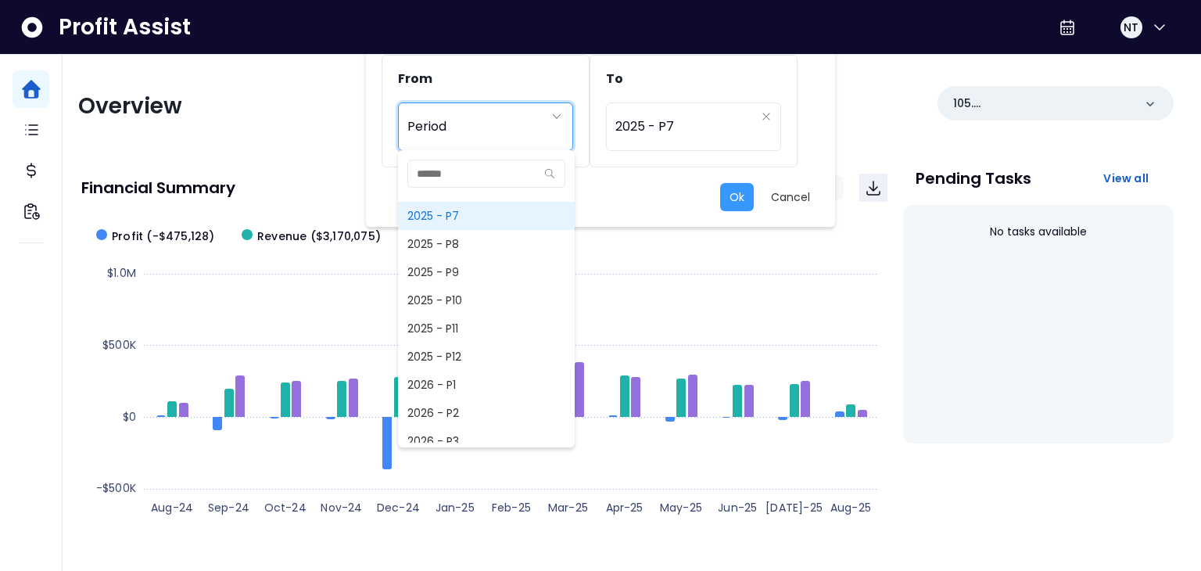
click at [475, 213] on span "2025 - P7" at bounding box center [486, 216] width 177 height 28
type input "*********"
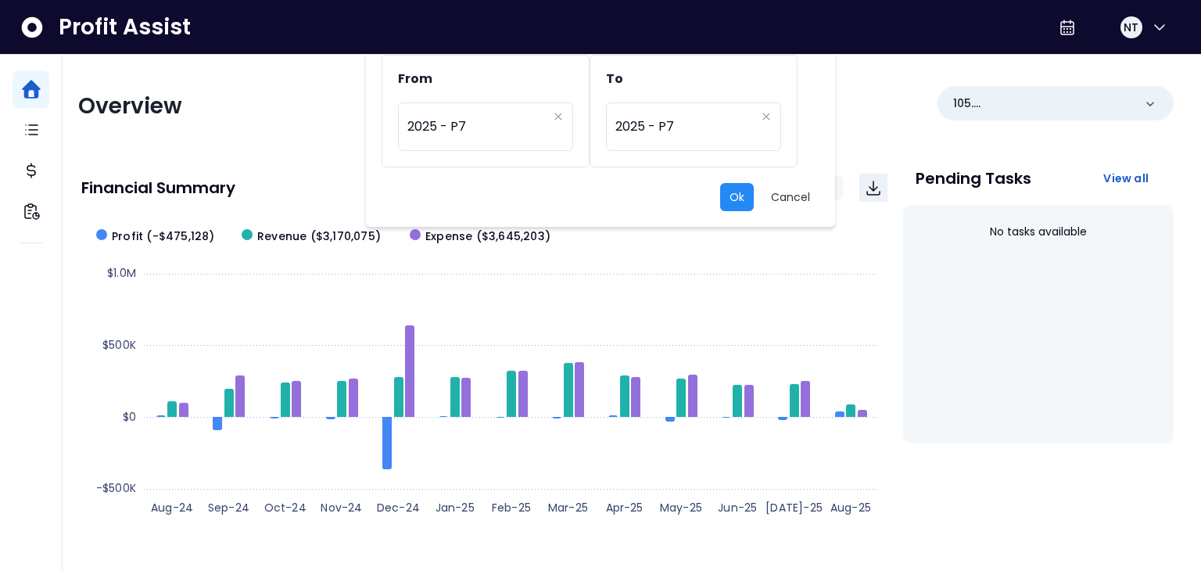
click at [721, 188] on button "Ok" at bounding box center [737, 197] width 34 height 28
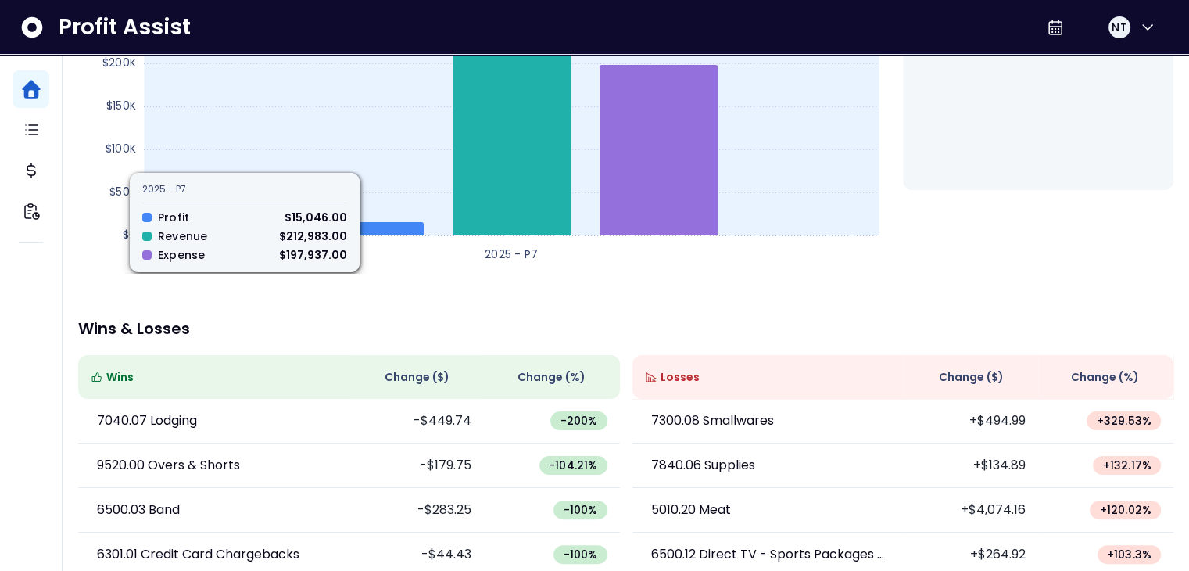
scroll to position [0, 0]
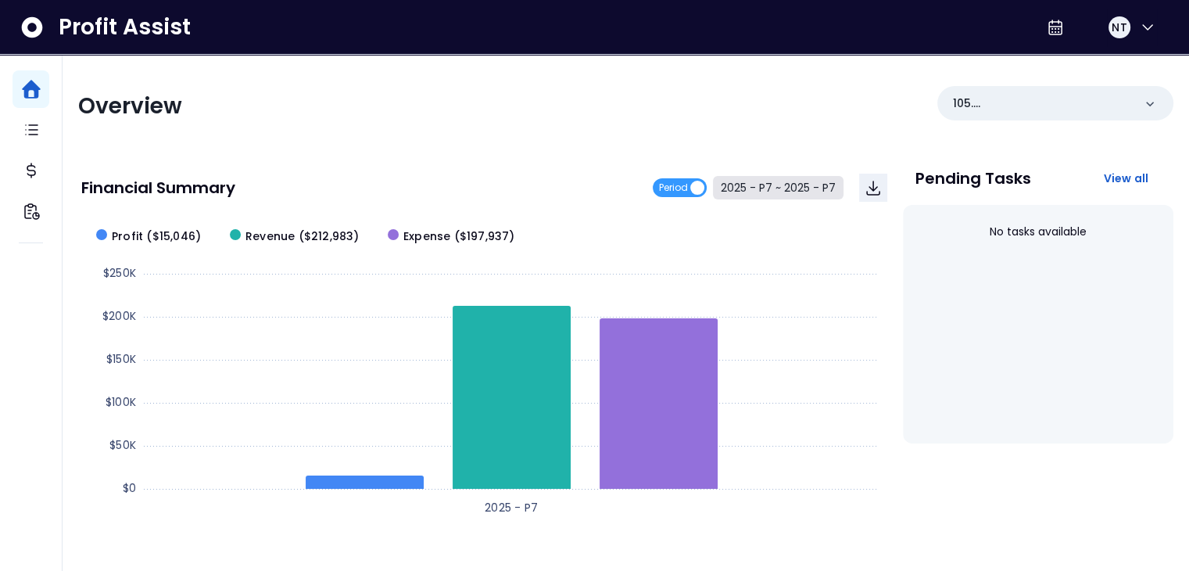
click at [746, 182] on button "2025 - P7 ~ 2025 - P7" at bounding box center [778, 187] width 131 height 23
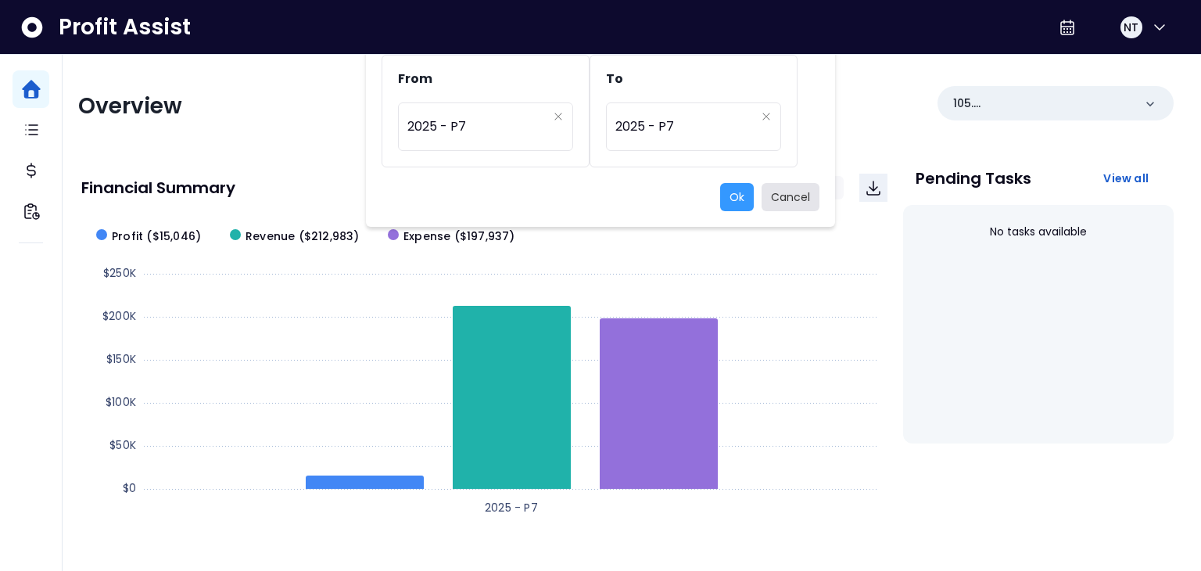
click at [797, 194] on button "Cancel" at bounding box center [790, 197] width 58 height 28
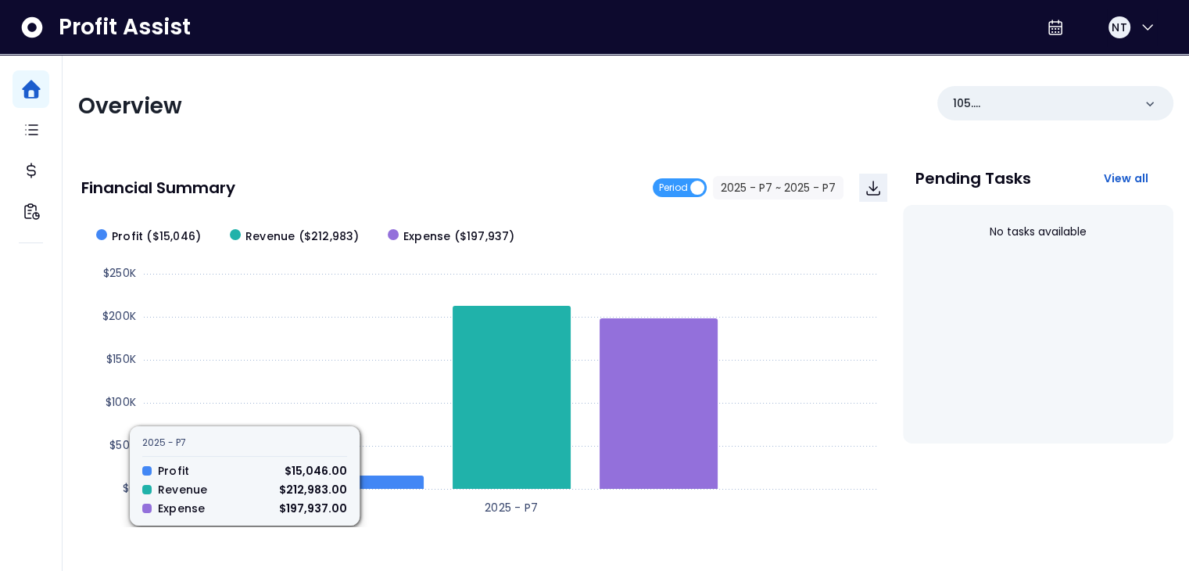
click at [546, 114] on div "Overview" at bounding box center [347, 106] width 539 height 28
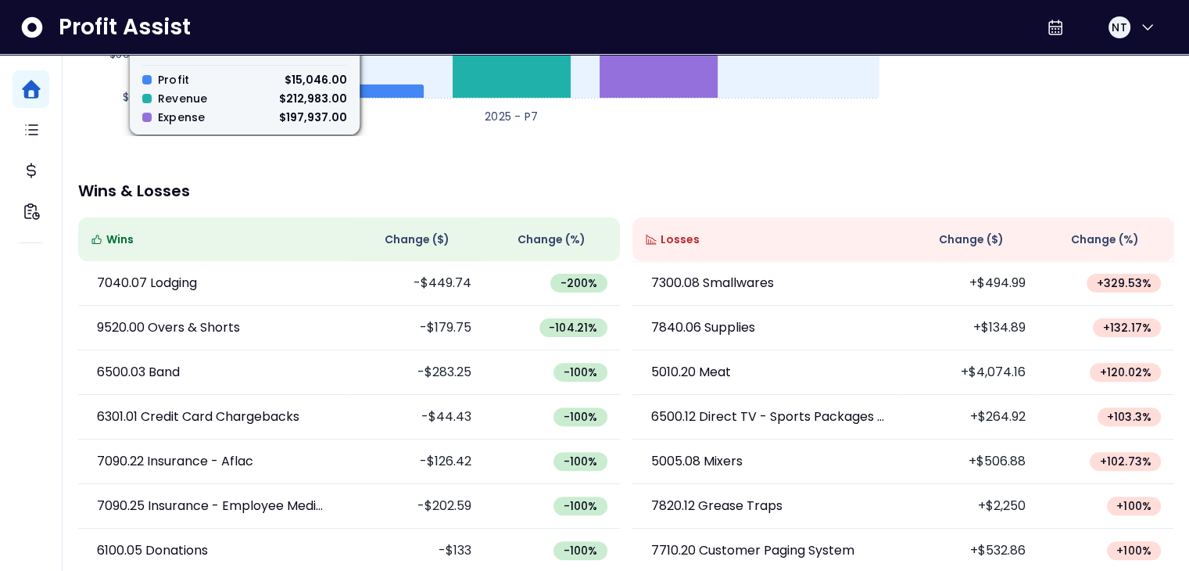
scroll to position [410, 0]
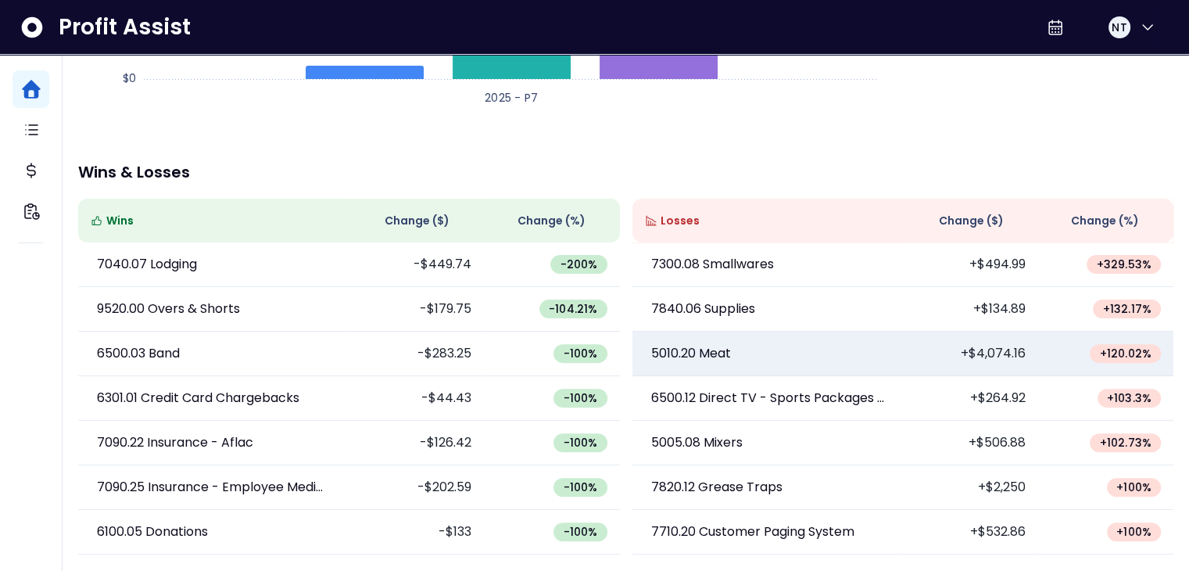
click at [713, 368] on td "5010.20 Meat" at bounding box center [767, 353] width 271 height 45
click at [708, 357] on p "5010.20 Meat" at bounding box center [691, 353] width 80 height 19
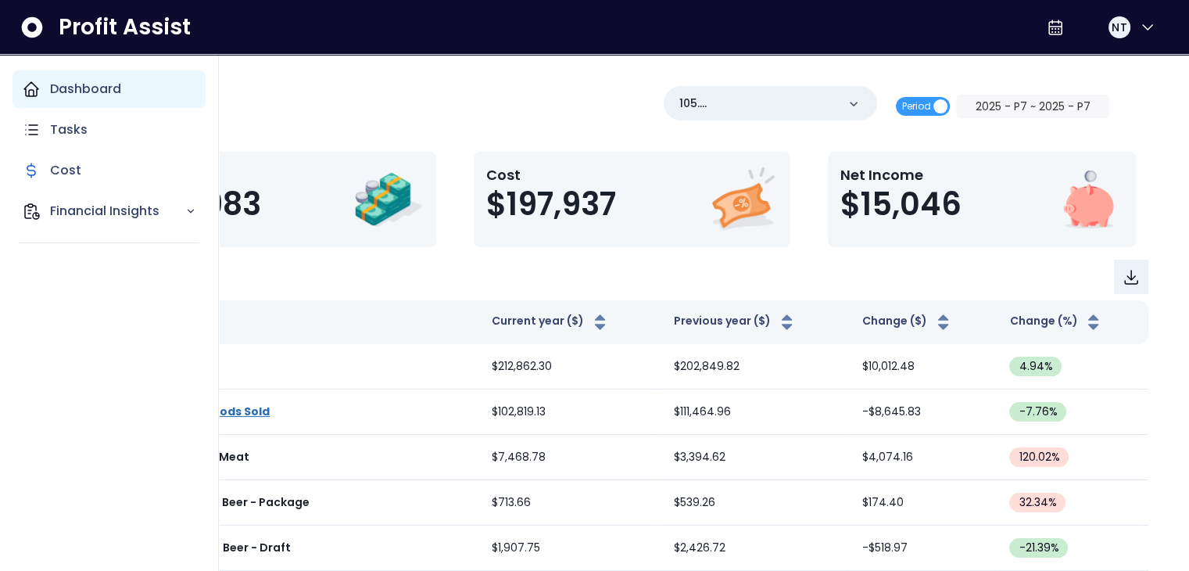
click at [75, 94] on p "Dashboard" at bounding box center [85, 89] width 71 height 19
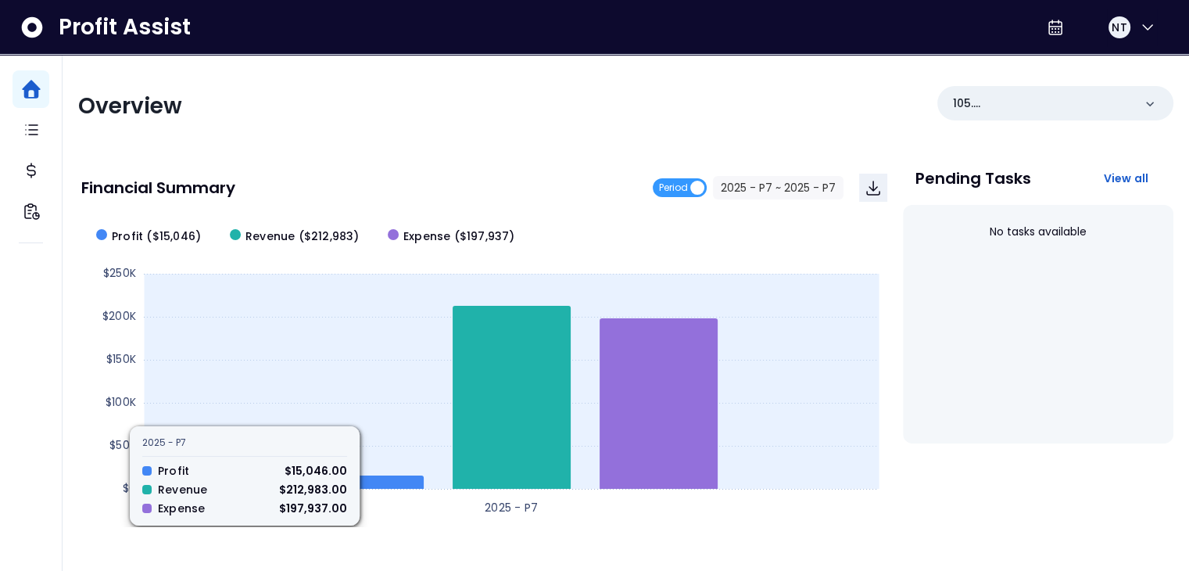
click at [350, 382] on rect at bounding box center [483, 370] width 805 height 313
click at [639, 338] on icon at bounding box center [659, 403] width 118 height 170
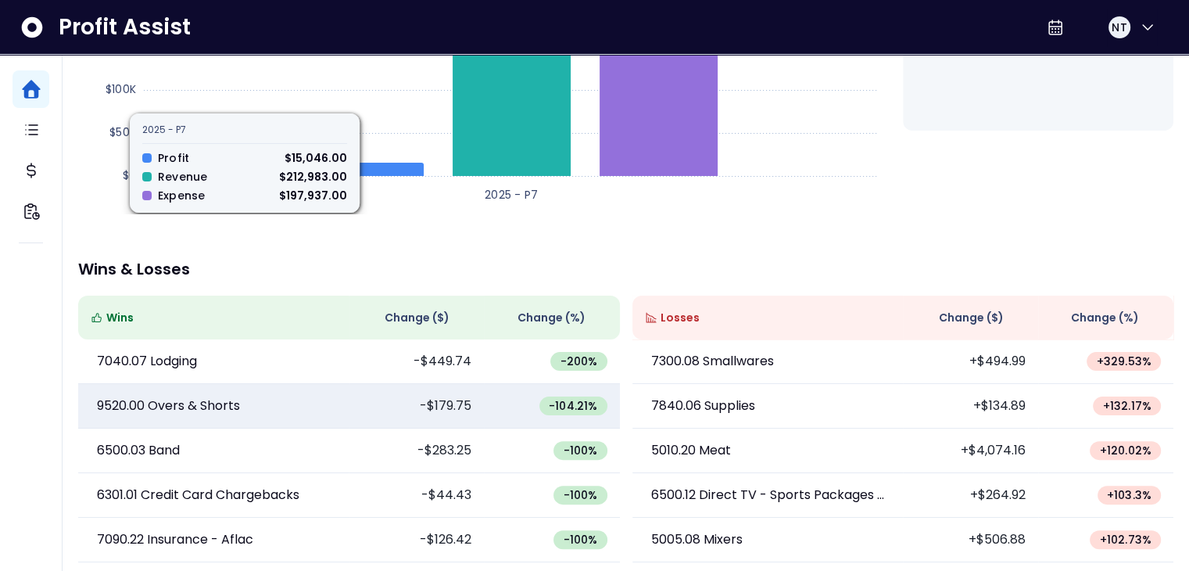
scroll to position [410, 0]
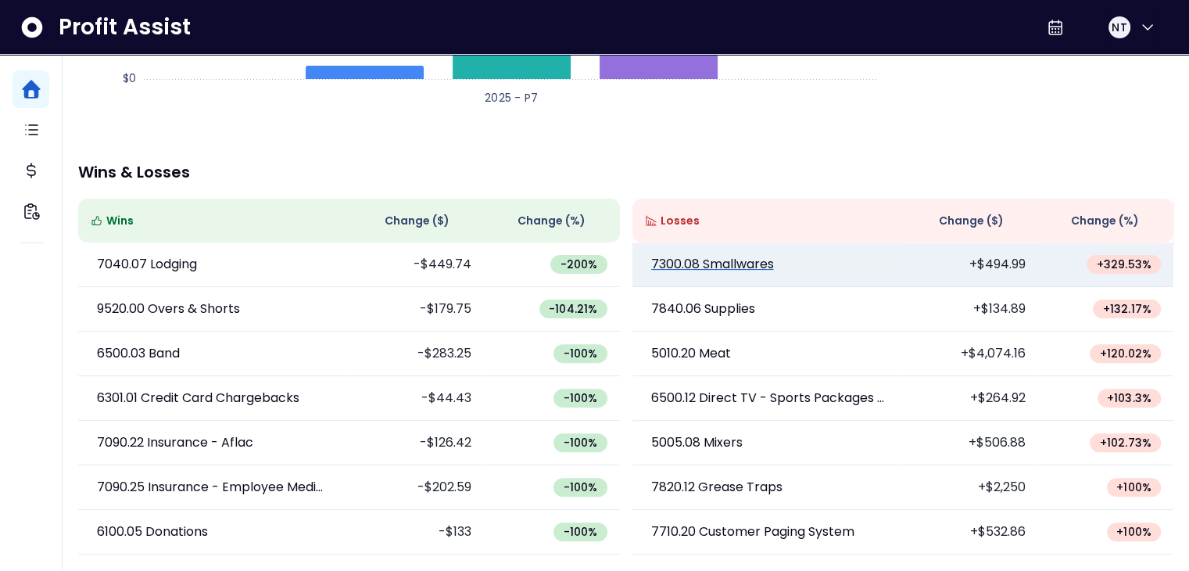
click at [757, 271] on p "7300.08 Smallwares" at bounding box center [712, 264] width 123 height 19
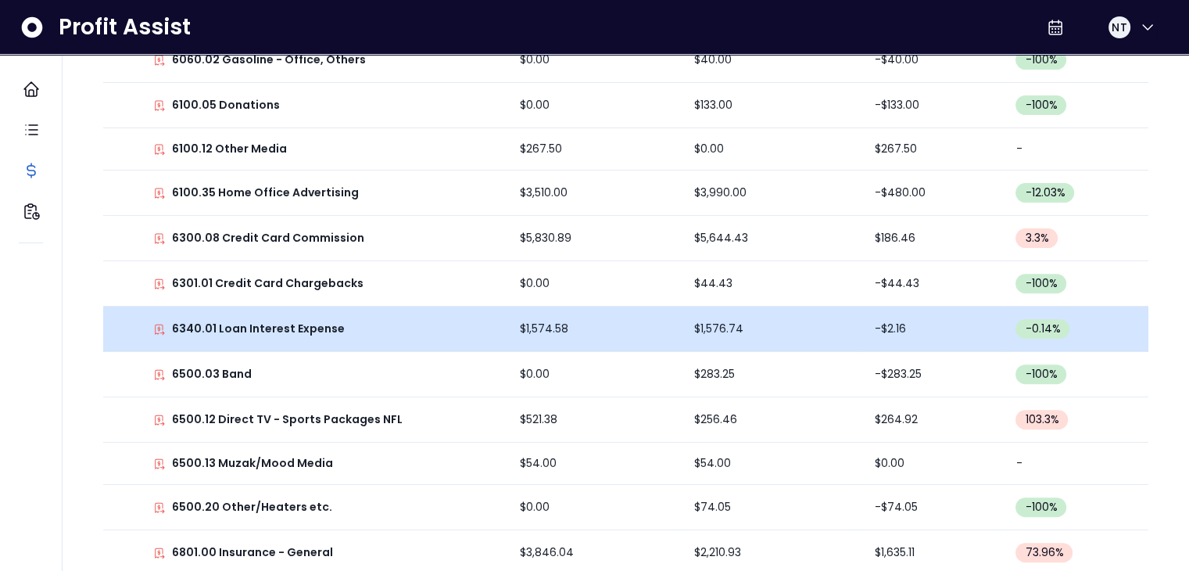
scroll to position [253, 0]
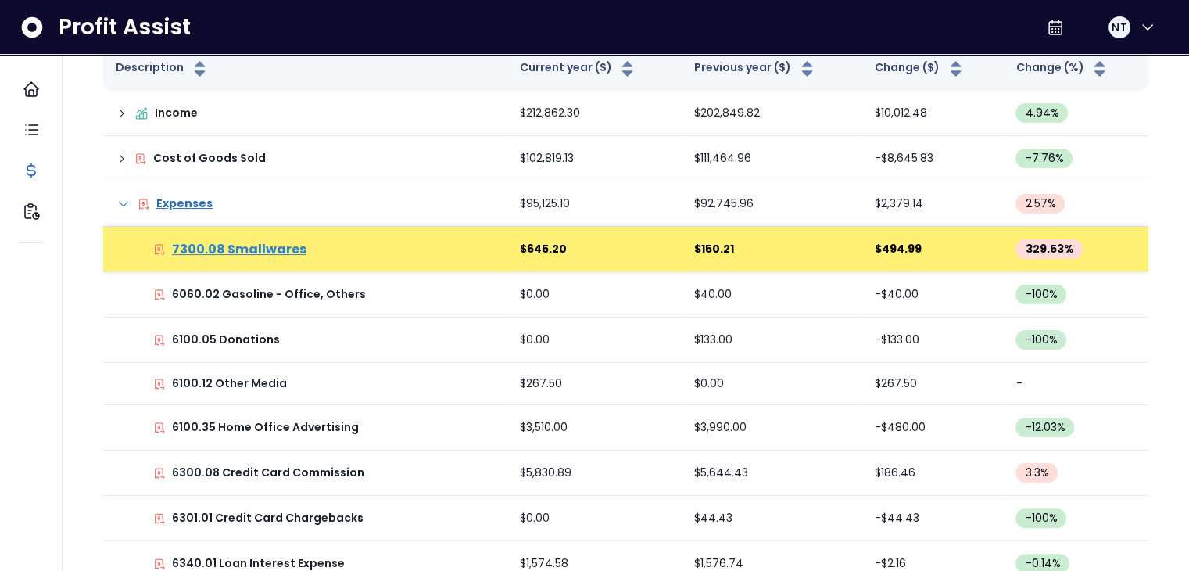
click at [254, 249] on p "7300.08 Smallwares" at bounding box center [239, 249] width 134 height 19
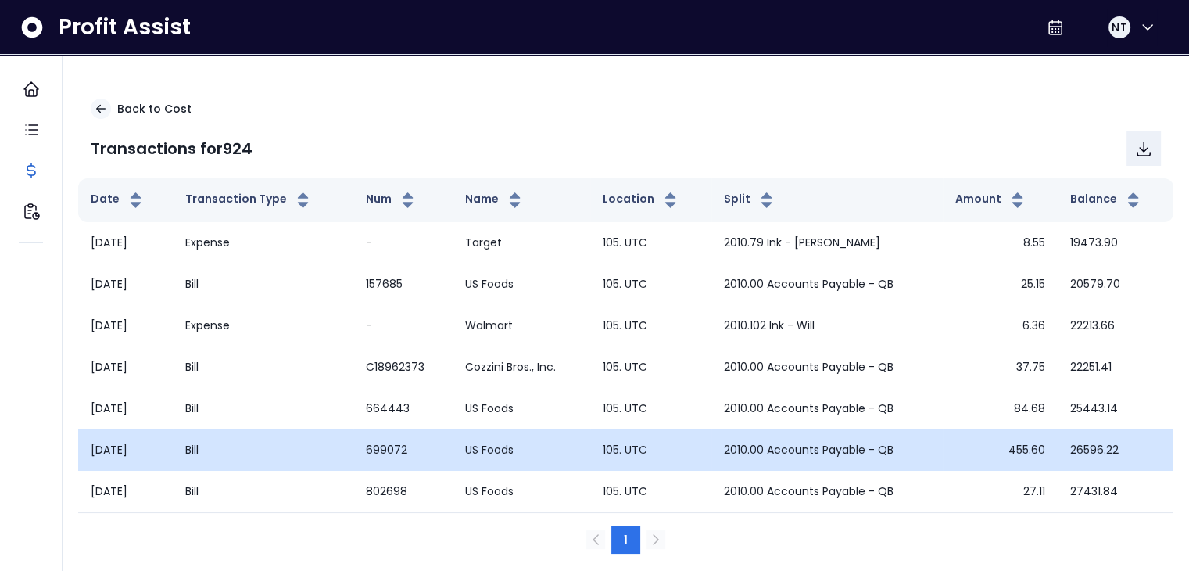
scroll to position [11, 0]
